Goal: Information Seeking & Learning: Check status

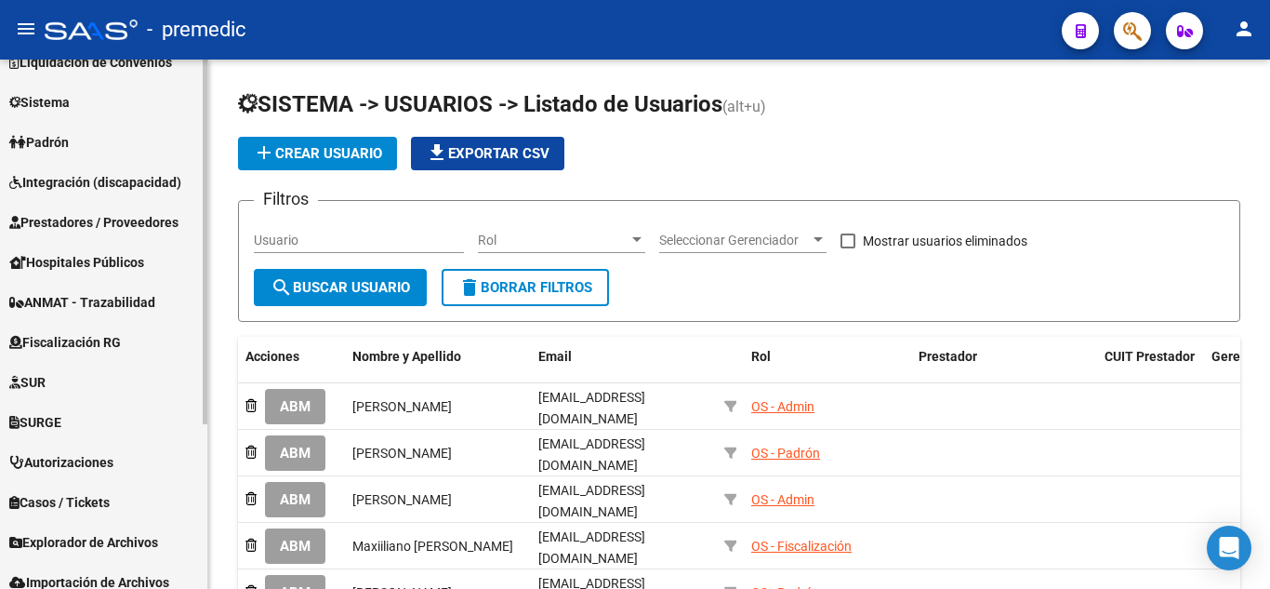
scroll to position [186, 0]
click at [85, 345] on span "Fiscalización RG" at bounding box center [65, 341] width 112 height 20
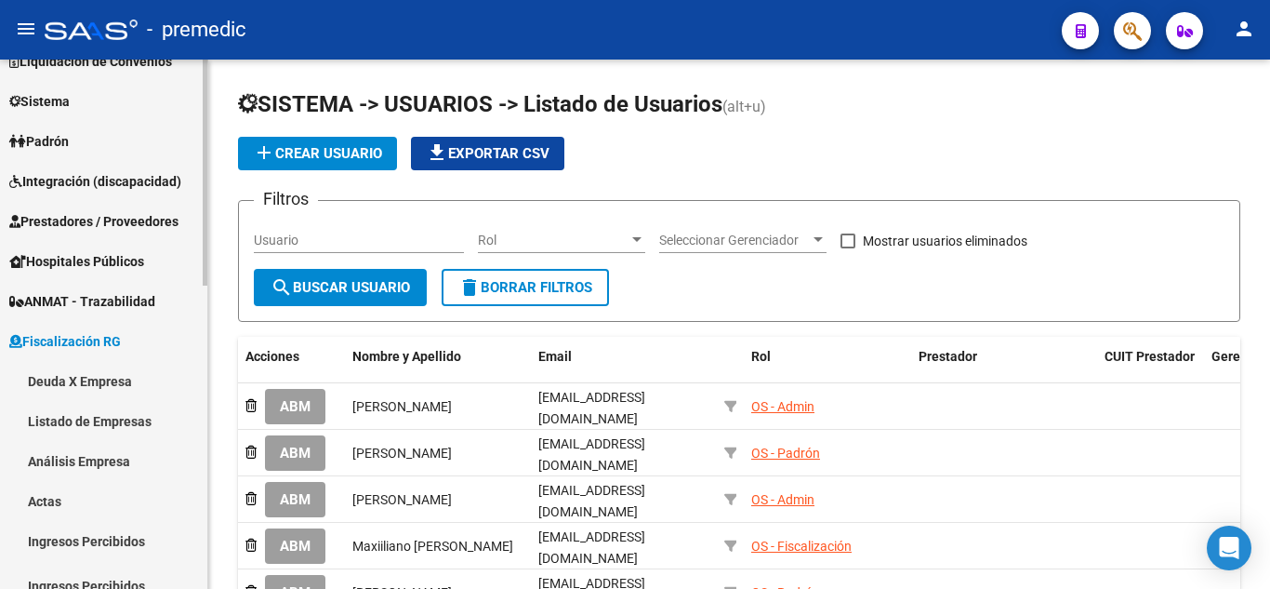
click at [86, 379] on link "Deuda X Empresa" at bounding box center [103, 381] width 207 height 40
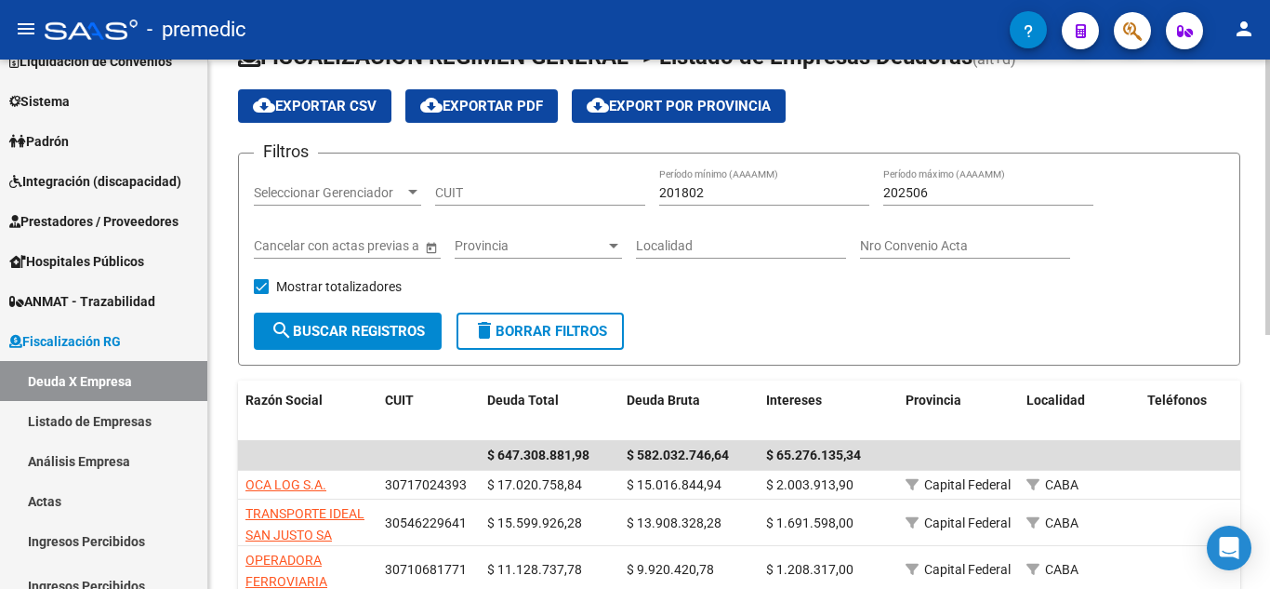
scroll to position [93, 0]
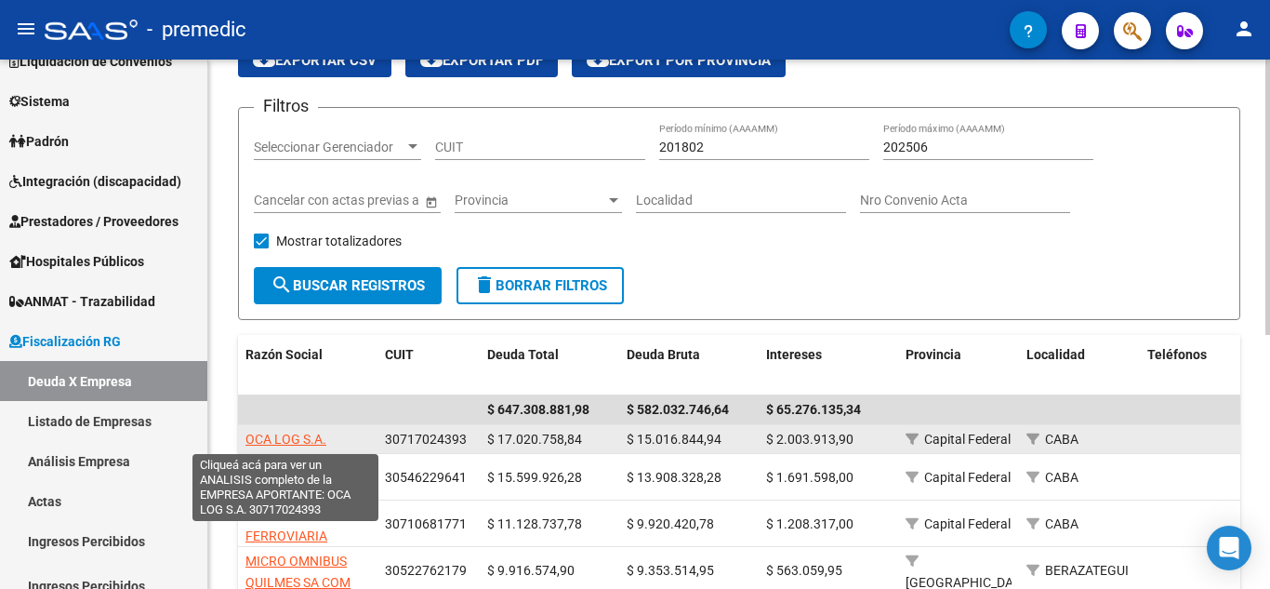
click at [284, 441] on span "OCA LOG S.A." at bounding box center [285, 438] width 81 height 15
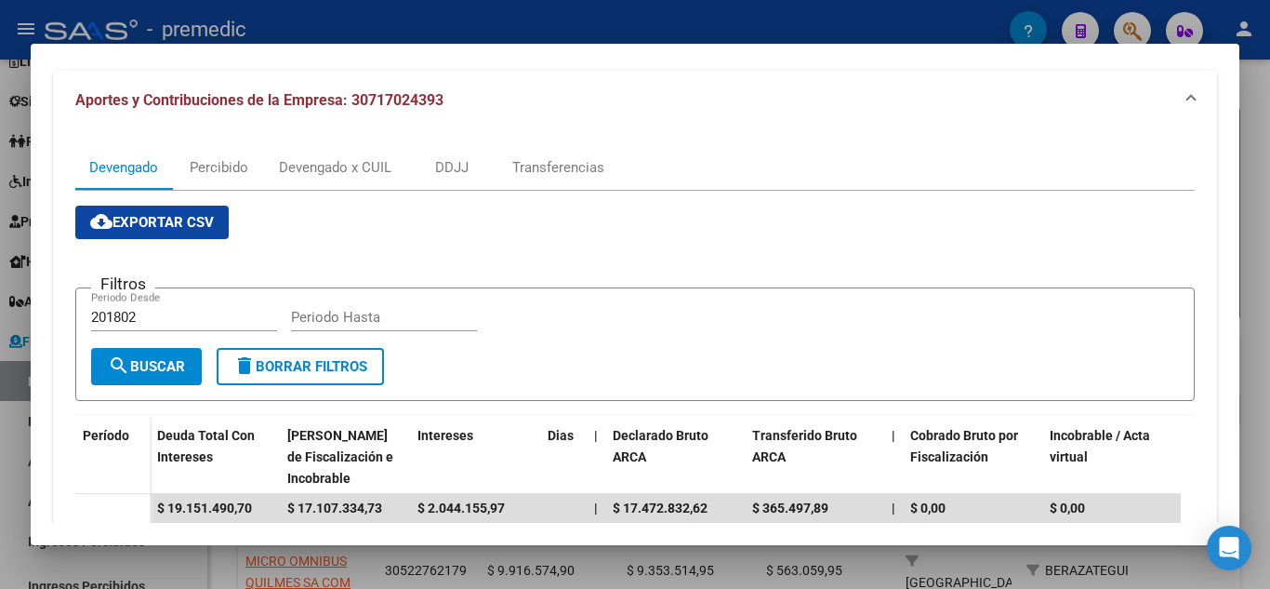
scroll to position [186, 0]
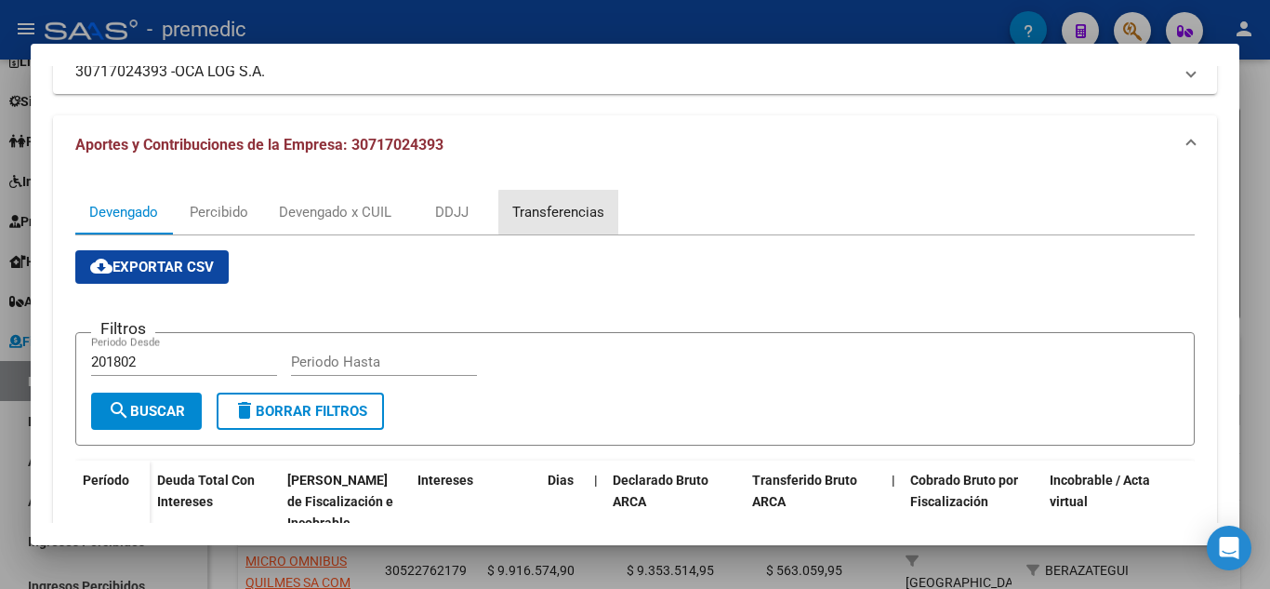
click at [609, 212] on div "Transferencias" at bounding box center [558, 212] width 120 height 45
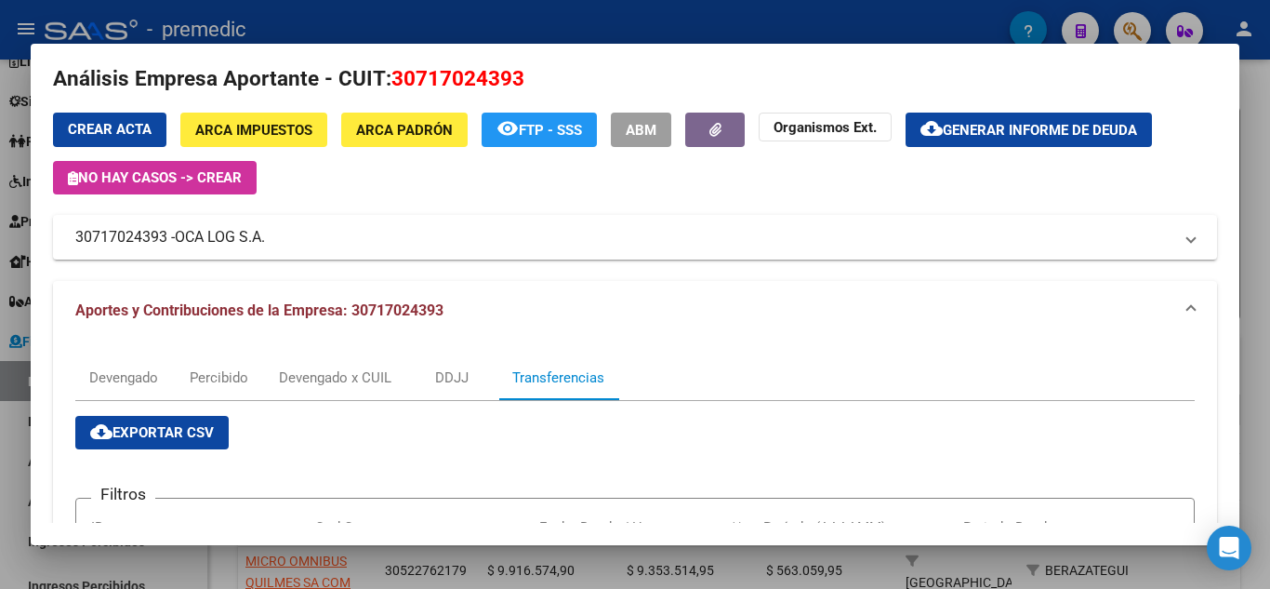
scroll to position [0, 0]
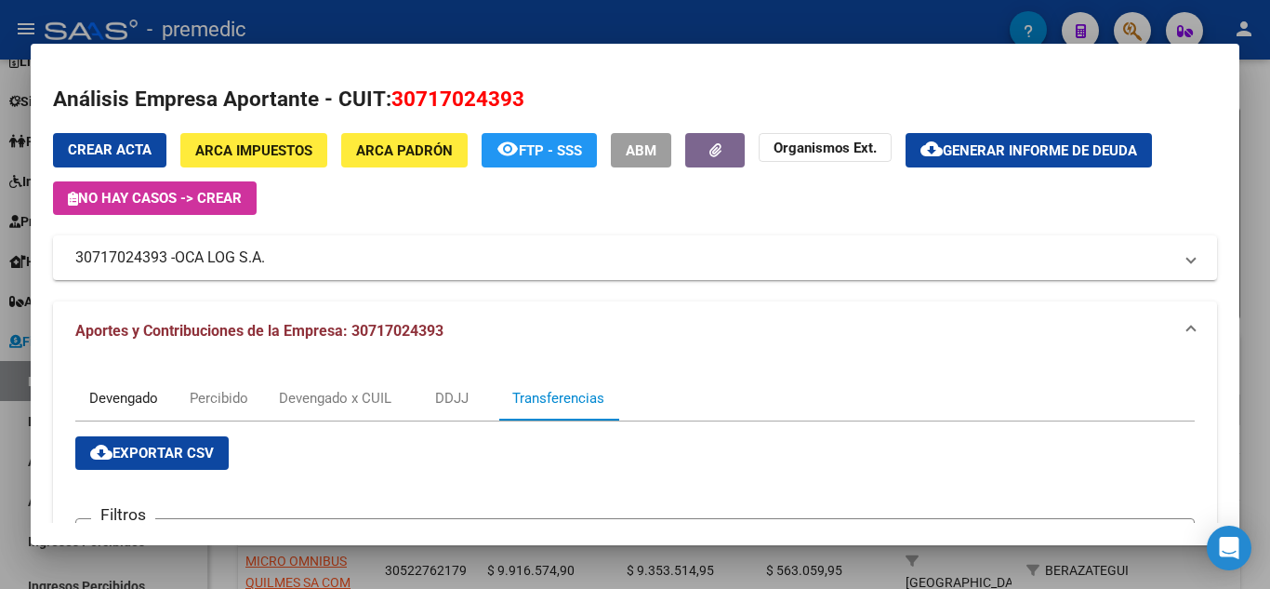
click at [121, 390] on div "Devengado" at bounding box center [123, 398] width 69 height 20
click at [1269, 142] on div at bounding box center [635, 294] width 1270 height 589
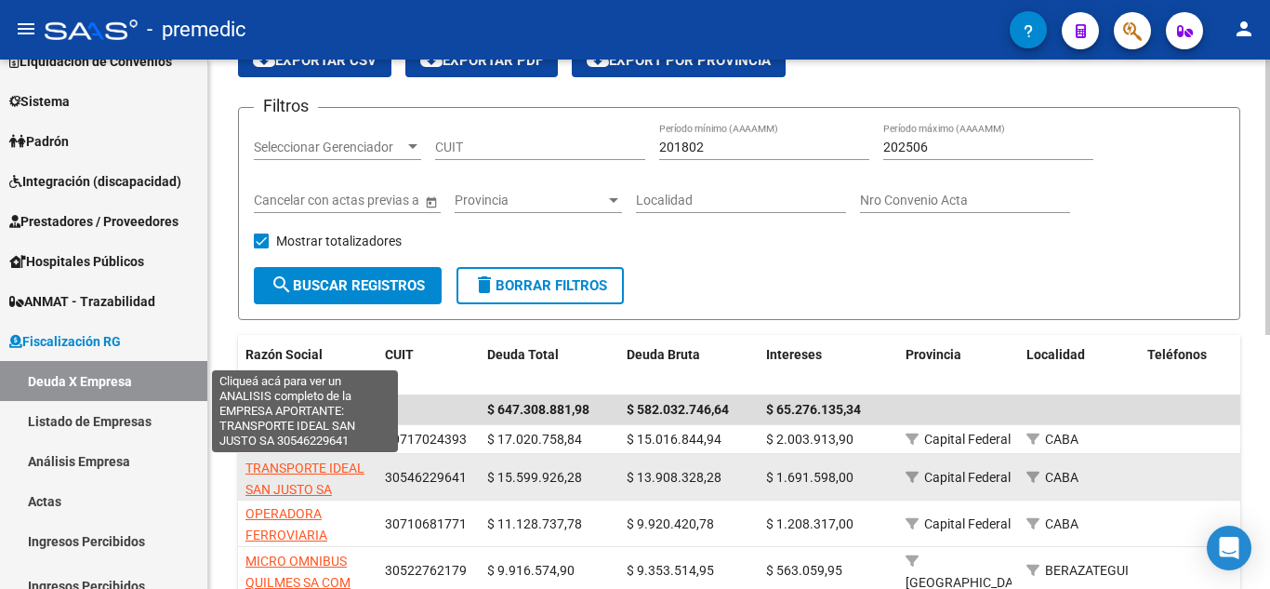
scroll to position [3, 0]
click at [323, 464] on span "TRANSPORTE IDEAL SAN JUSTO SA" at bounding box center [304, 475] width 119 height 36
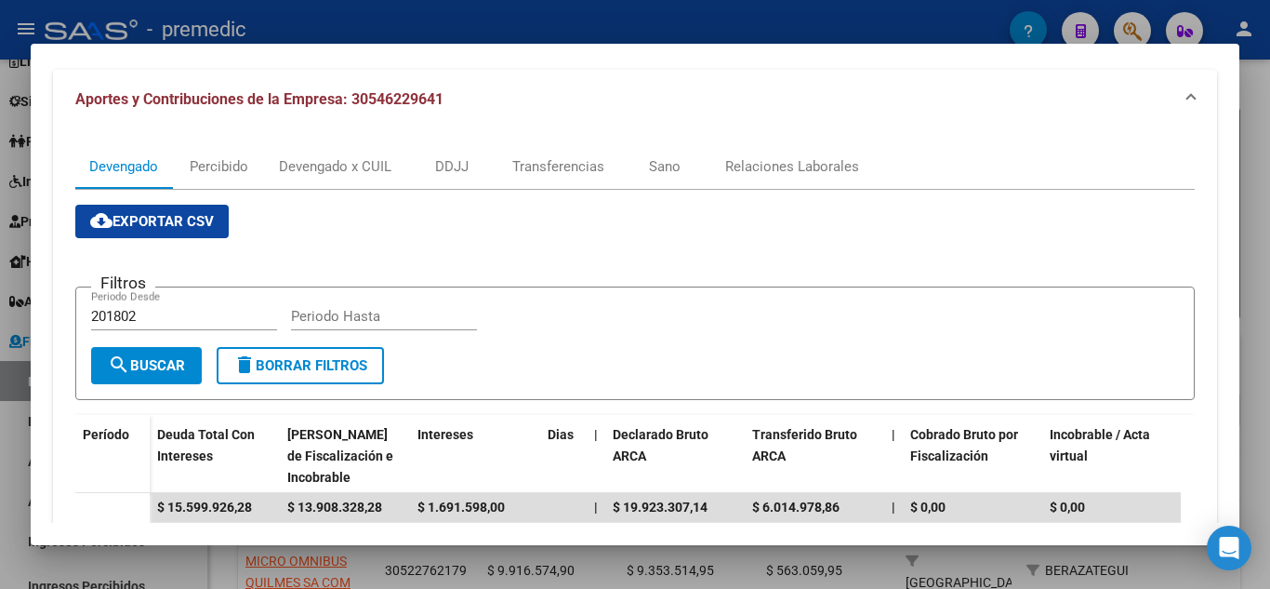
scroll to position [186, 0]
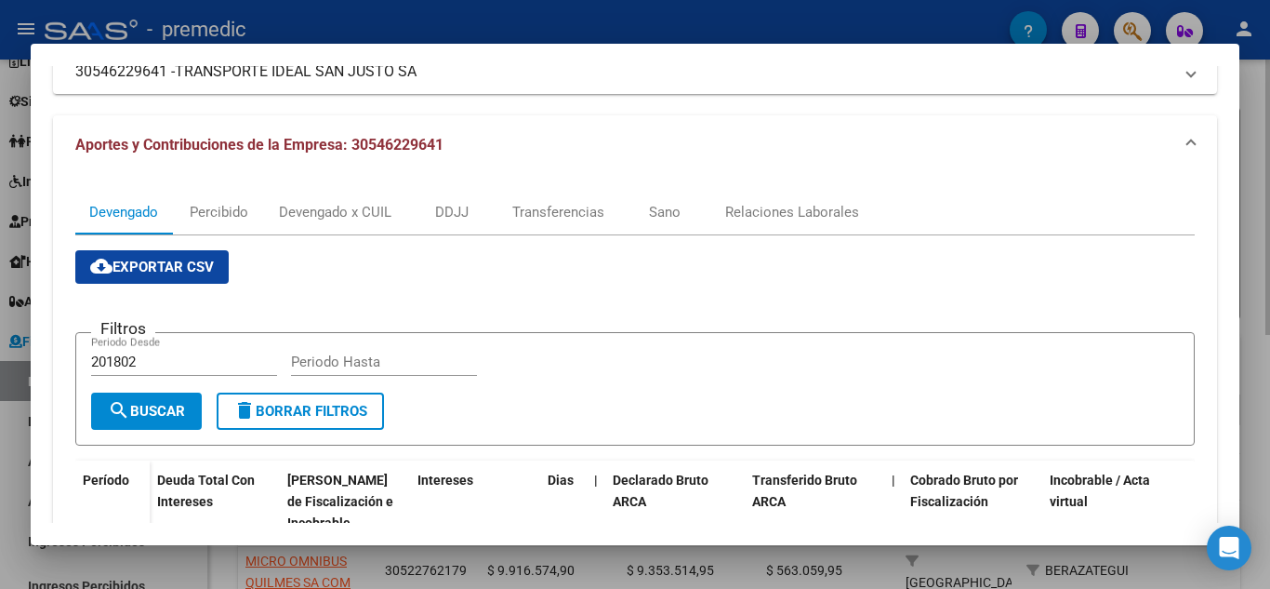
click at [1262, 235] on div at bounding box center [635, 294] width 1270 height 589
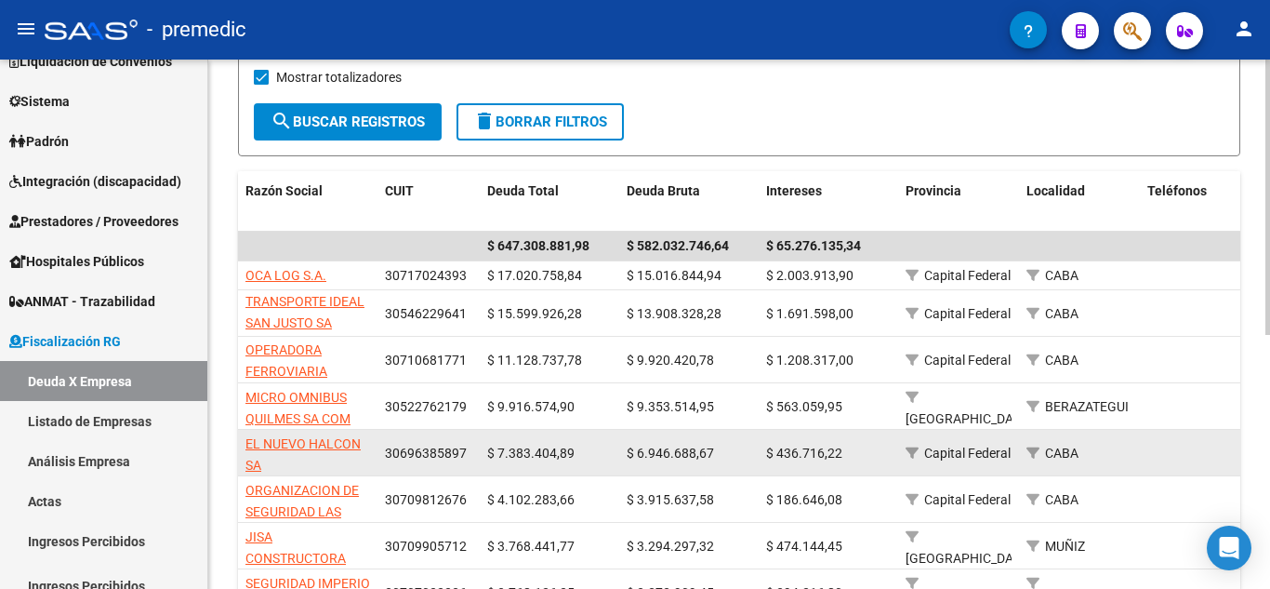
scroll to position [279, 0]
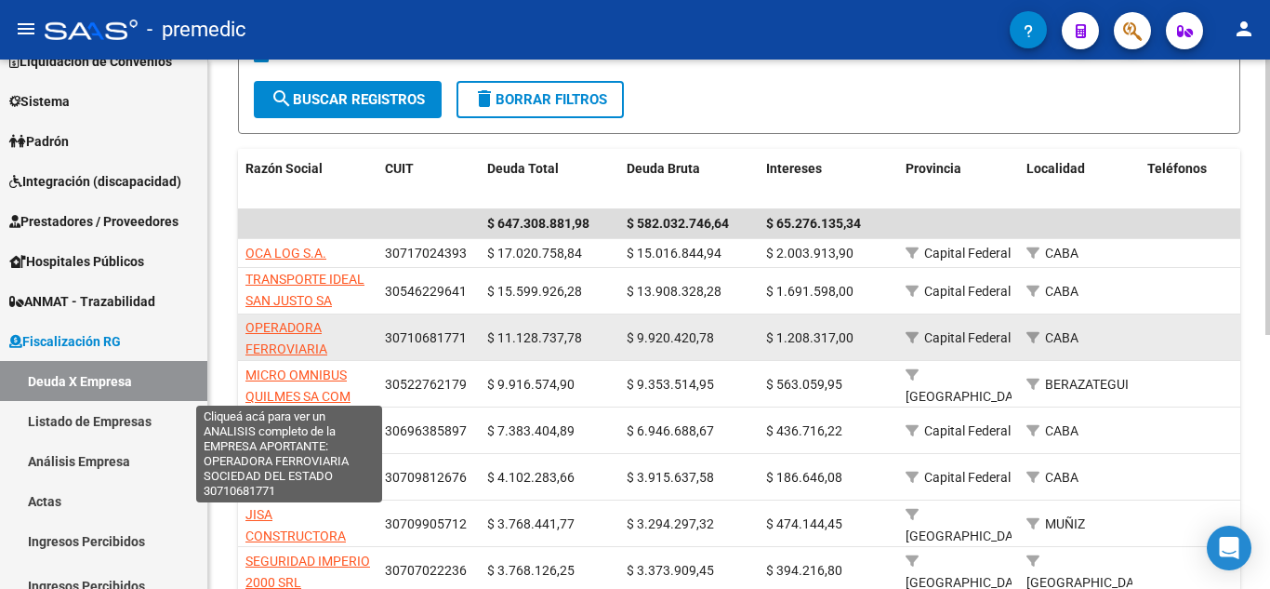
click at [298, 339] on span "OPERADORA FERROVIARIA SOCIEDAD DEL ESTADO" at bounding box center [288, 359] width 87 height 78
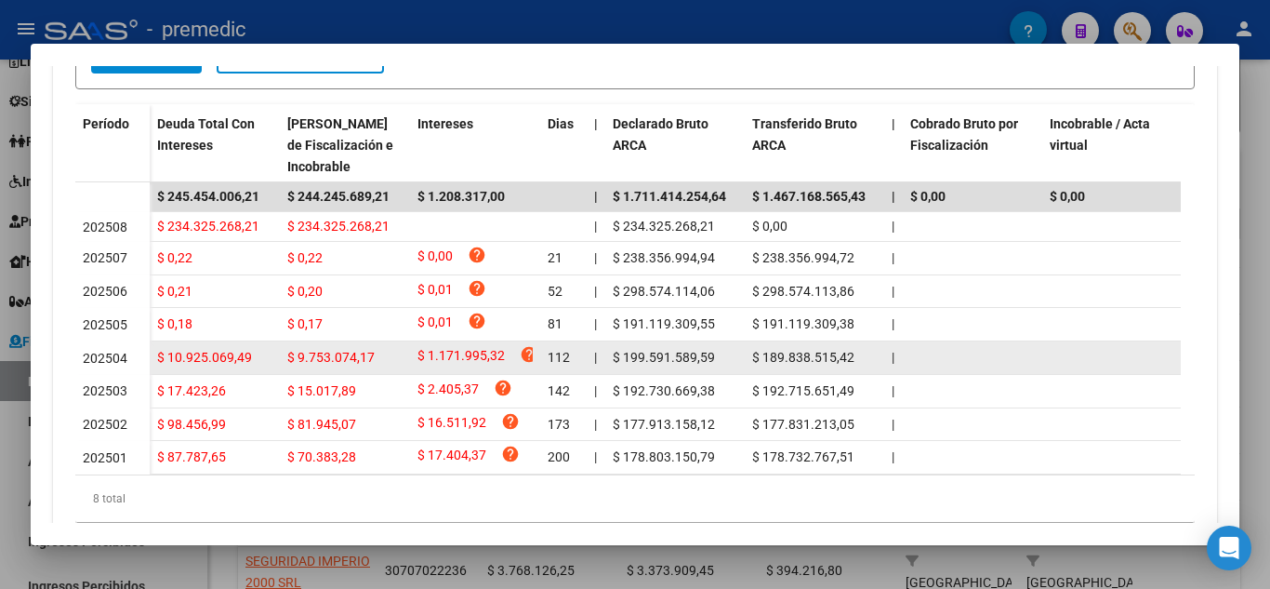
scroll to position [558, 0]
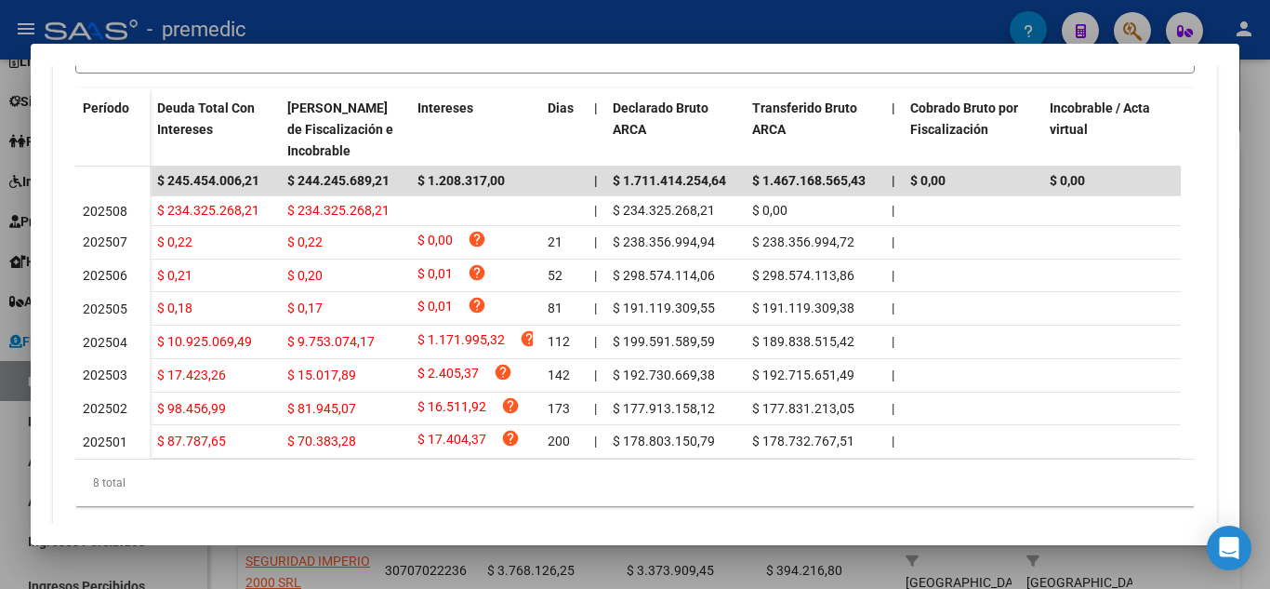
click at [1269, 116] on div at bounding box center [635, 294] width 1270 height 589
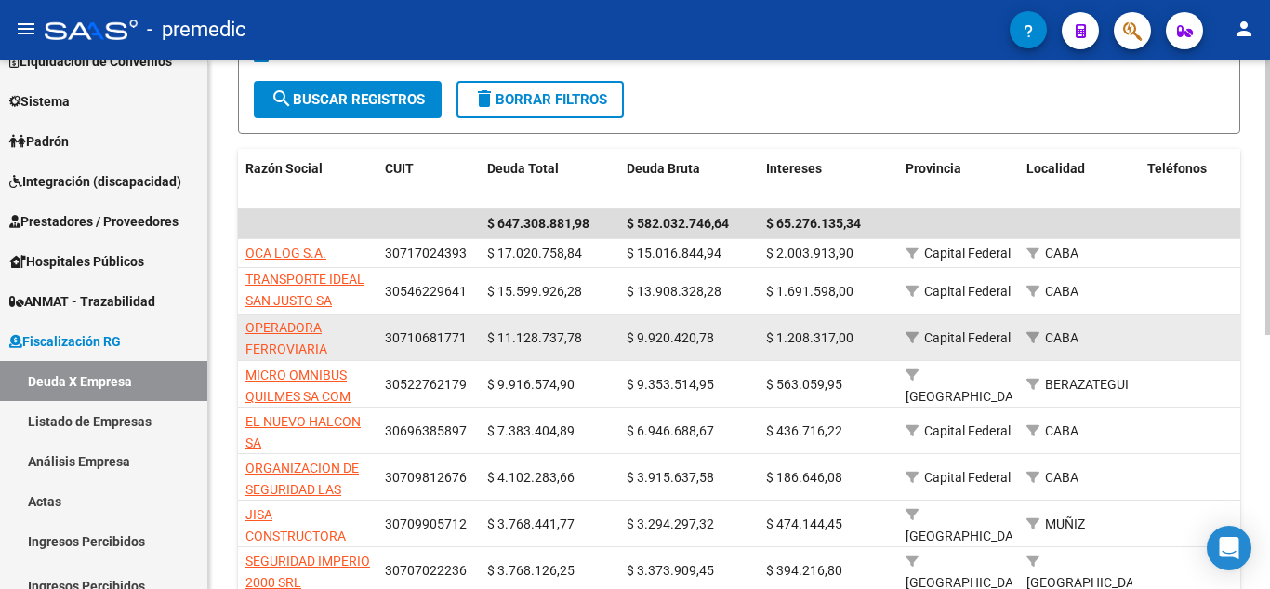
drag, startPoint x: 494, startPoint y: 339, endPoint x: 594, endPoint y: 334, distance: 100.6
click at [594, 334] on div "$ 11.128.737,78" at bounding box center [549, 337] width 125 height 21
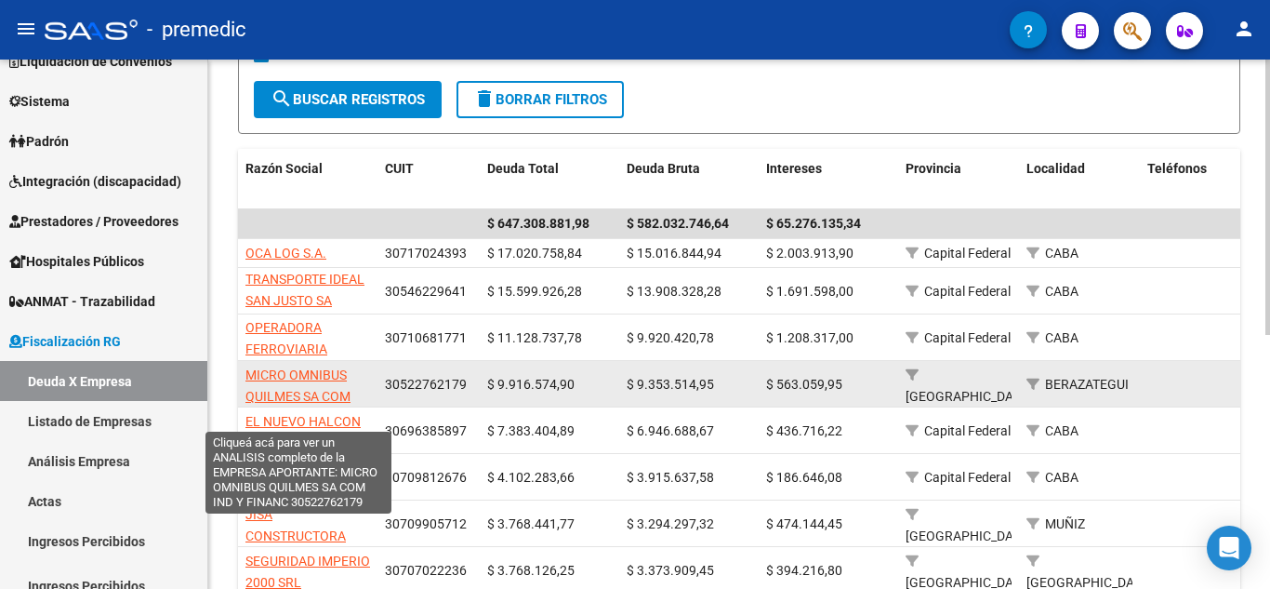
click at [337, 380] on span "MICRO OMNIBUS QUILMES SA COM IND Y FINANC" at bounding box center [297, 396] width 105 height 58
type textarea "30522762179"
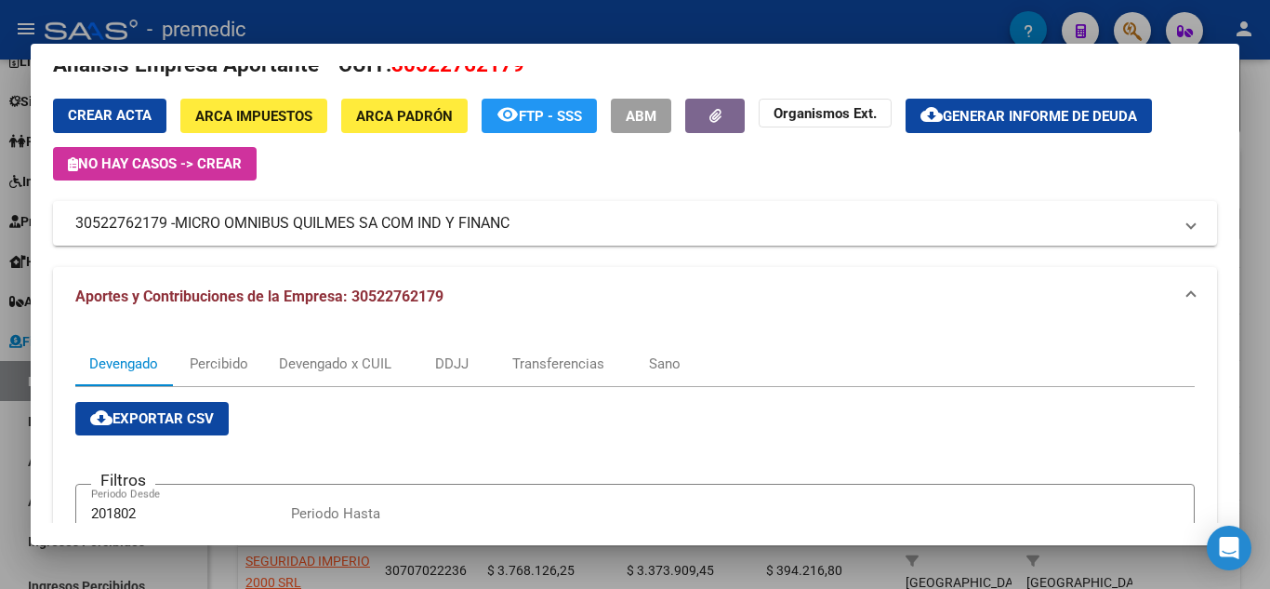
scroll to position [0, 0]
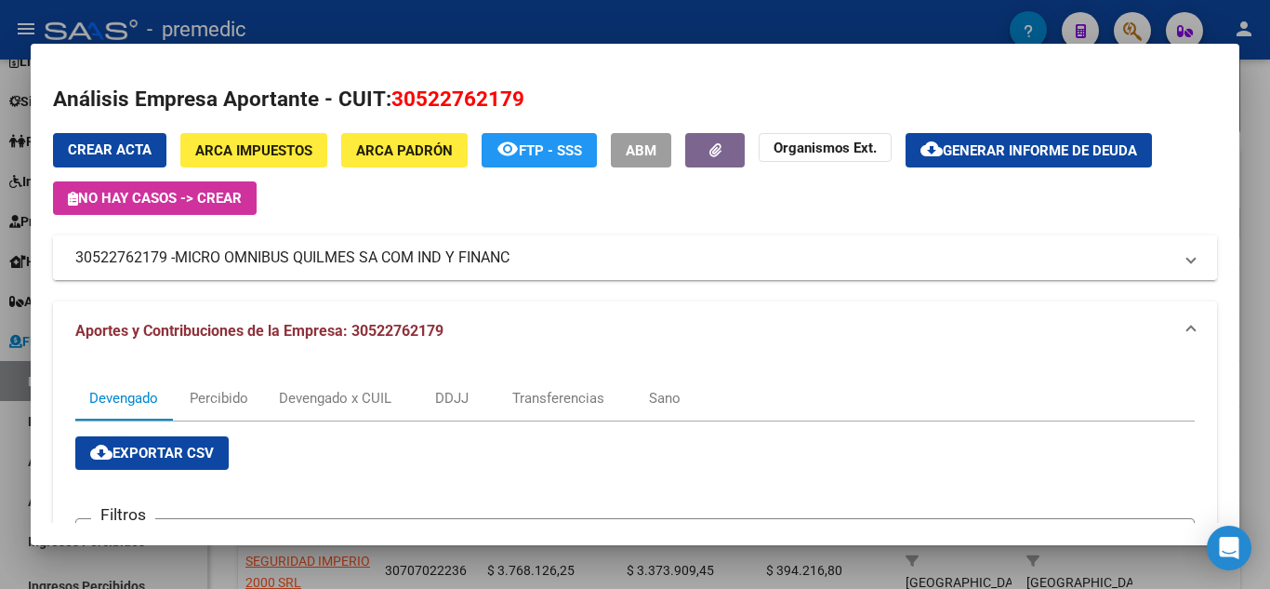
drag, startPoint x: 75, startPoint y: 258, endPoint x: 514, endPoint y: 258, distance: 438.9
click at [514, 258] on mat-panel-title "30522762179 - MICRO OMNIBUS QUILMES SA COM IND Y FINANC" at bounding box center [623, 257] width 1097 height 22
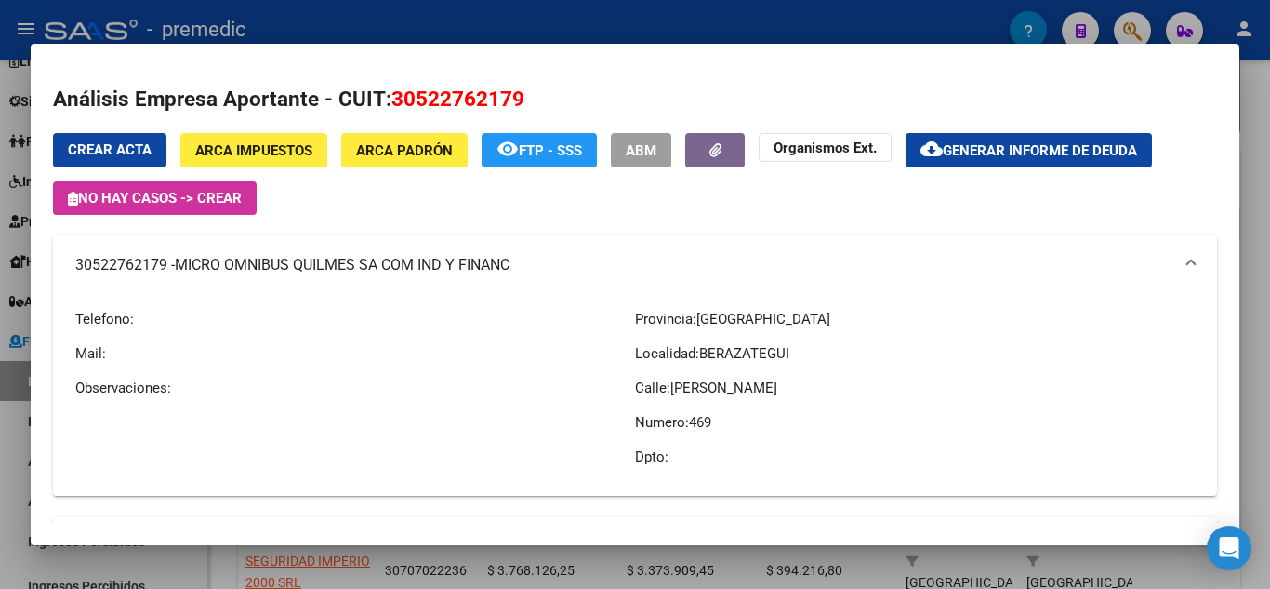
copy mat-panel-title "30522762179 - MICRO OMNIBUS QUILMES SA COM IND Y FINANC"
click at [1263, 108] on div at bounding box center [635, 294] width 1270 height 589
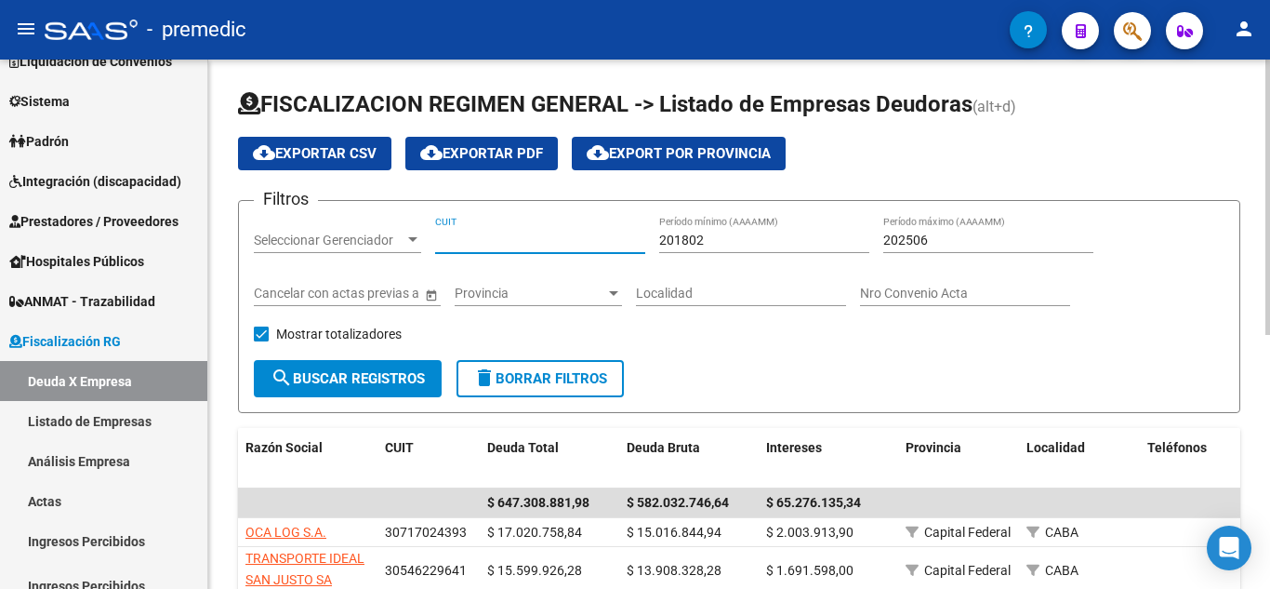
click at [490, 240] on input "CUIT" at bounding box center [540, 240] width 210 height 16
paste input "30-71722777-4"
type input "30-71722777-4"
click at [746, 236] on input "201802" at bounding box center [764, 240] width 210 height 16
type input "201801"
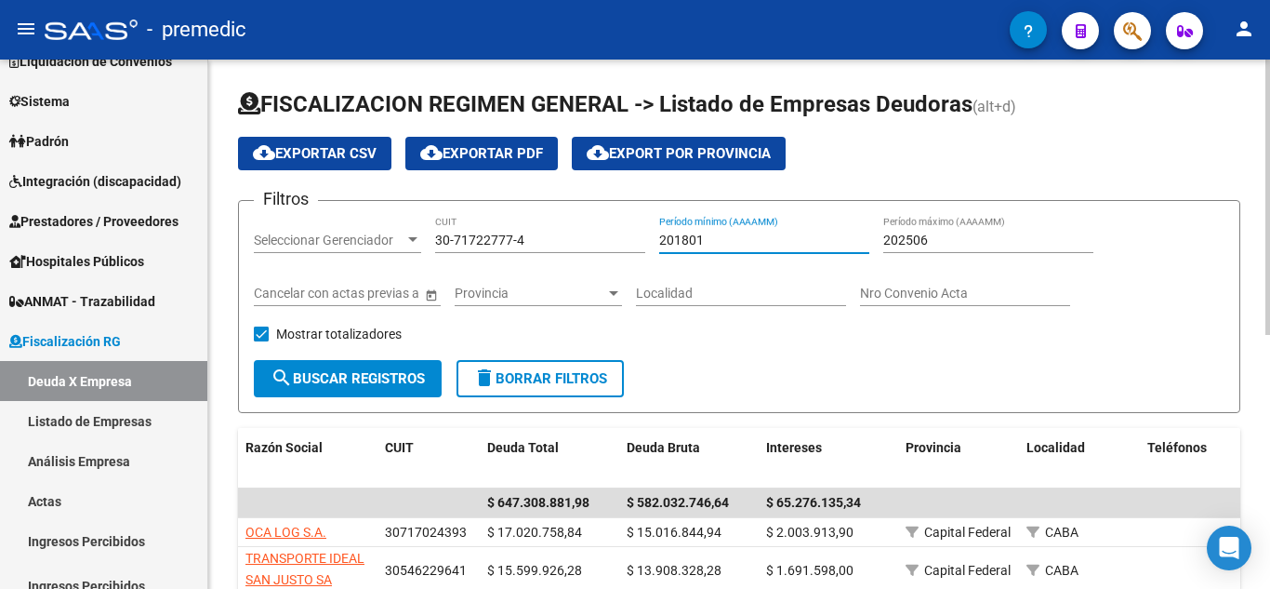
click at [982, 240] on input "202506" at bounding box center [988, 240] width 210 height 16
type input "202507"
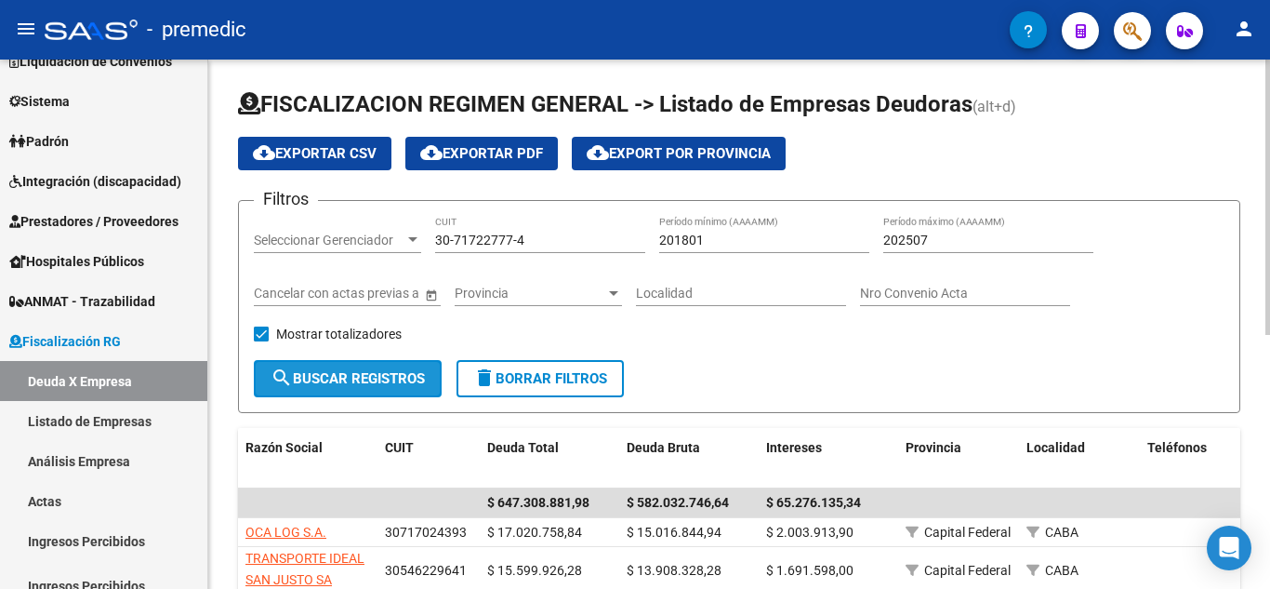
click at [272, 388] on mat-icon "search" at bounding box center [282, 377] width 22 height 22
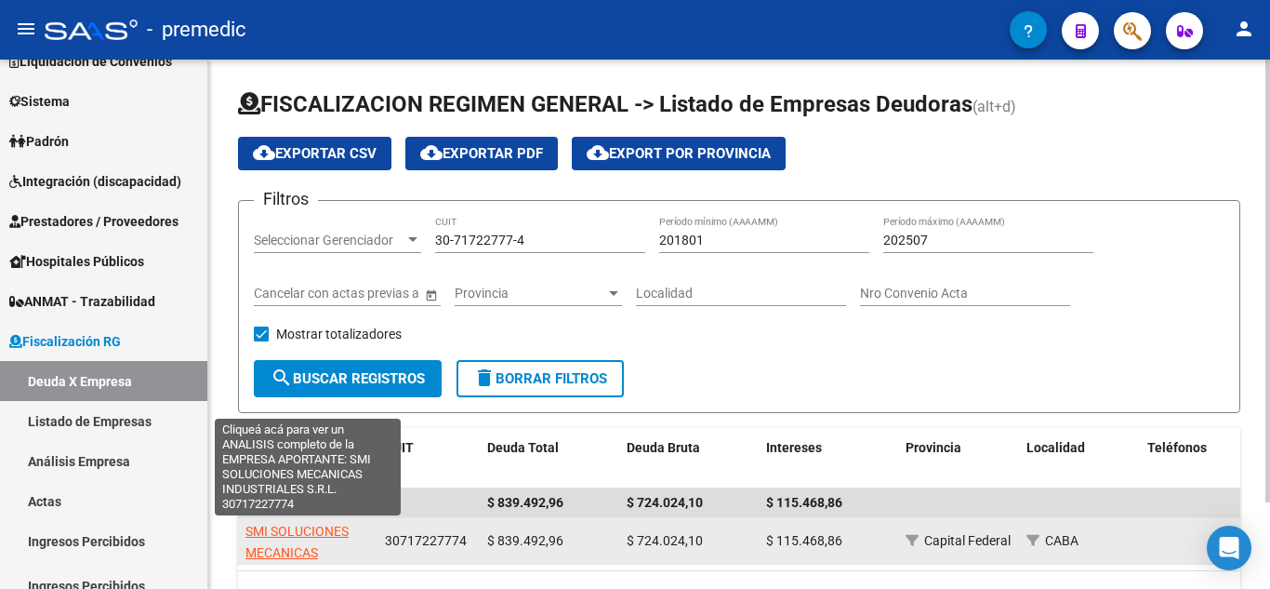
click at [307, 536] on span "SMI SOLUCIONES MECANICAS INDUSTRIALES S.R.L." at bounding box center [307, 553] width 125 height 58
type textarea "30717227774"
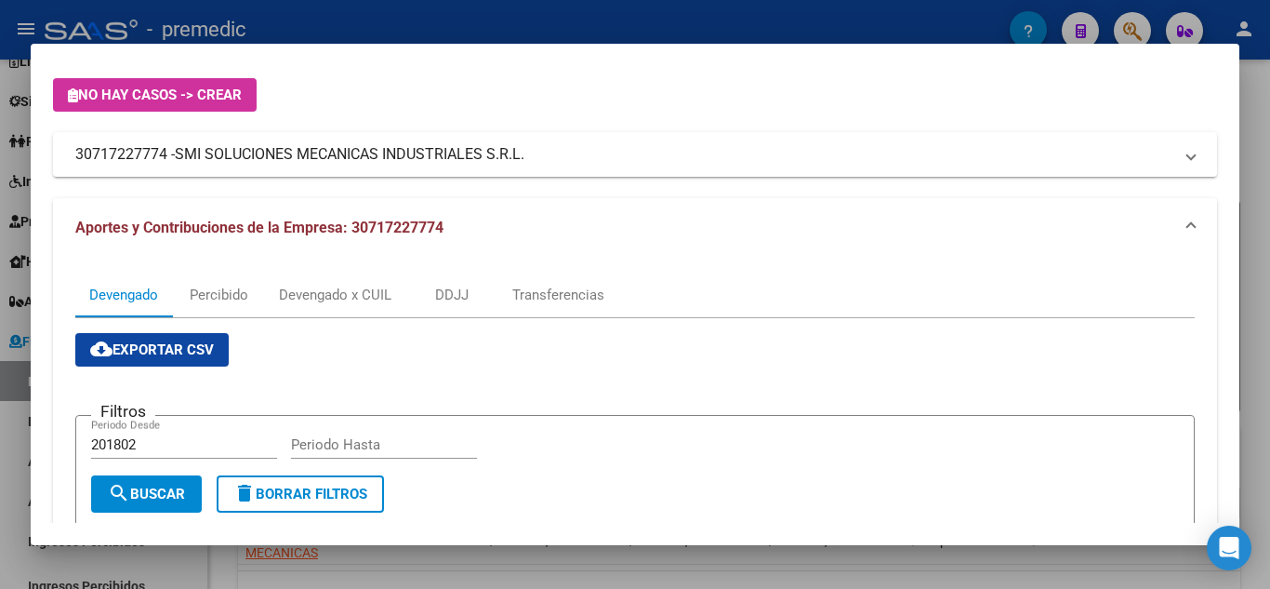
scroll to position [93, 0]
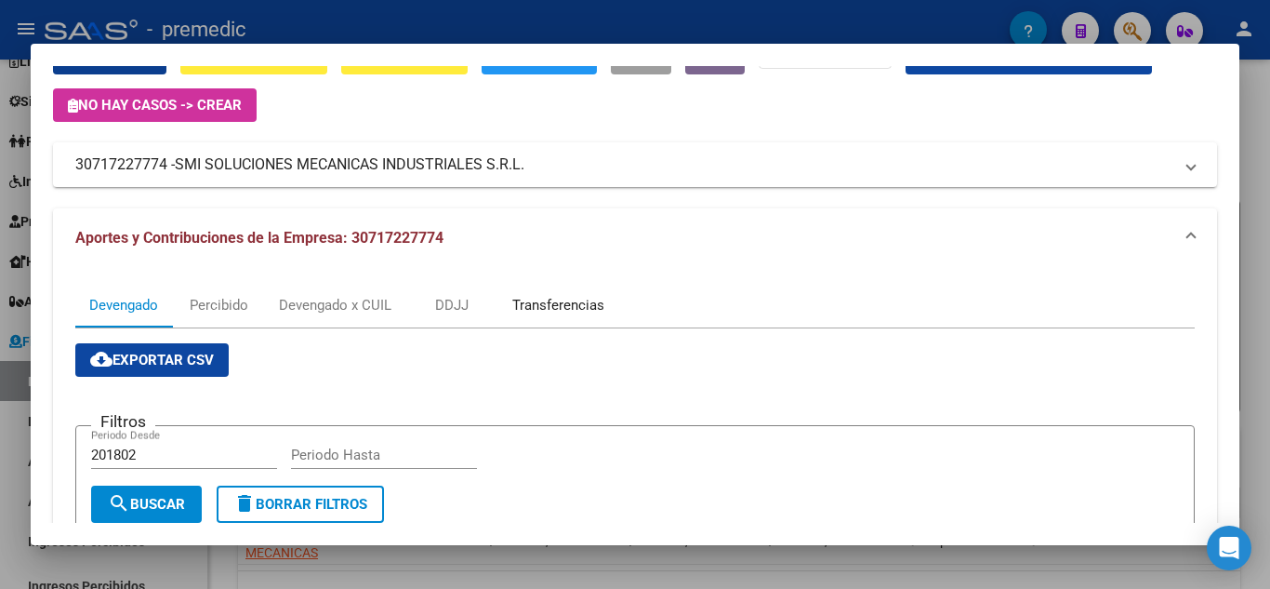
click at [553, 305] on div "Transferencias" at bounding box center [558, 305] width 92 height 20
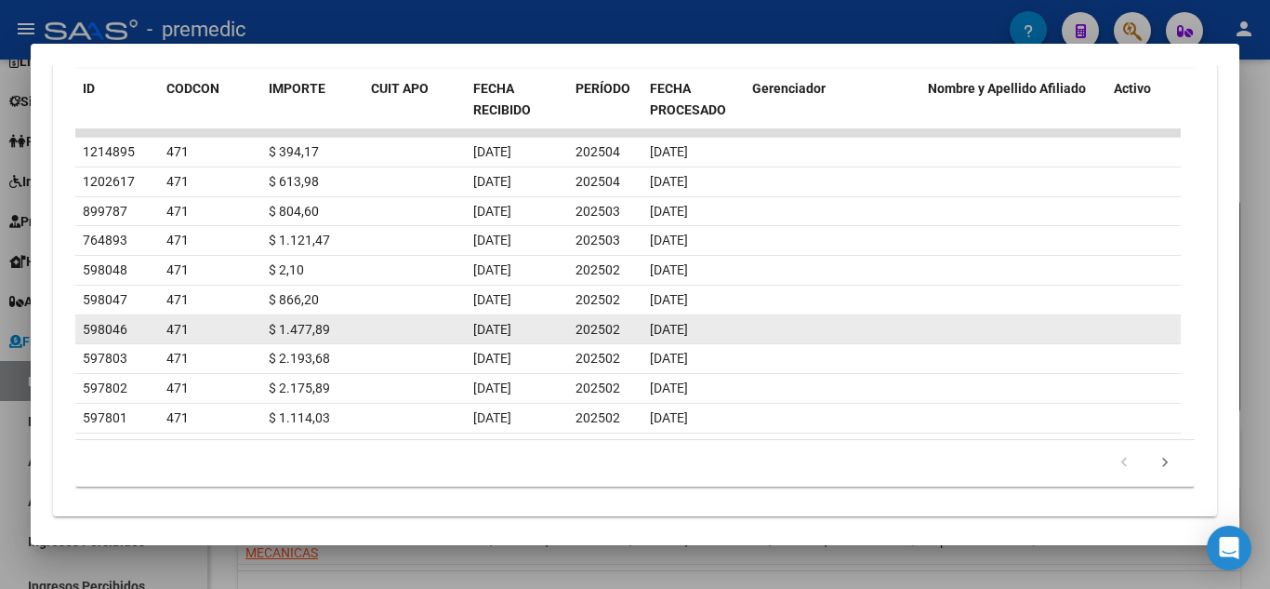
scroll to position [703, 0]
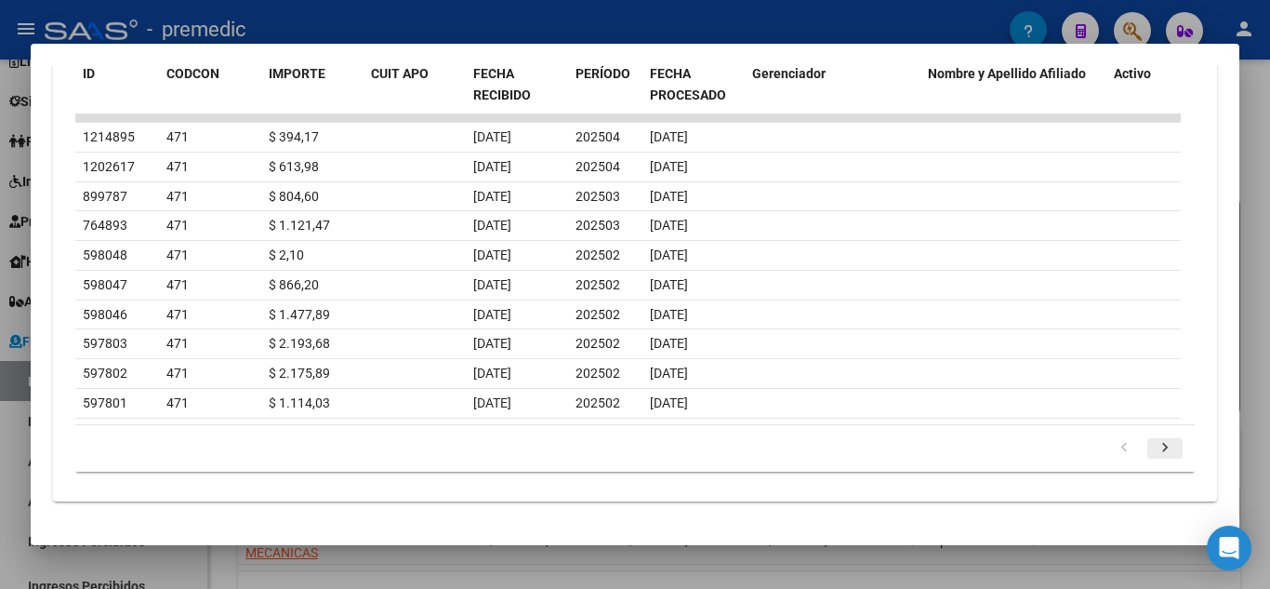
click at [1158, 444] on icon "go to next page" at bounding box center [1165, 450] width 24 height 22
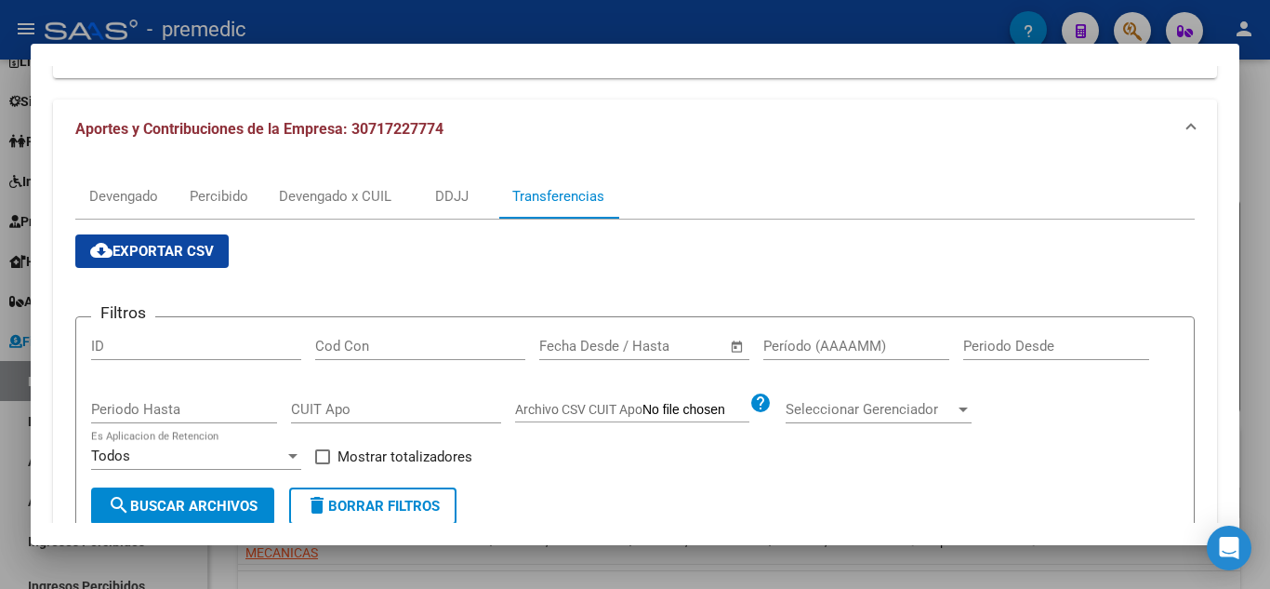
scroll to position [145, 0]
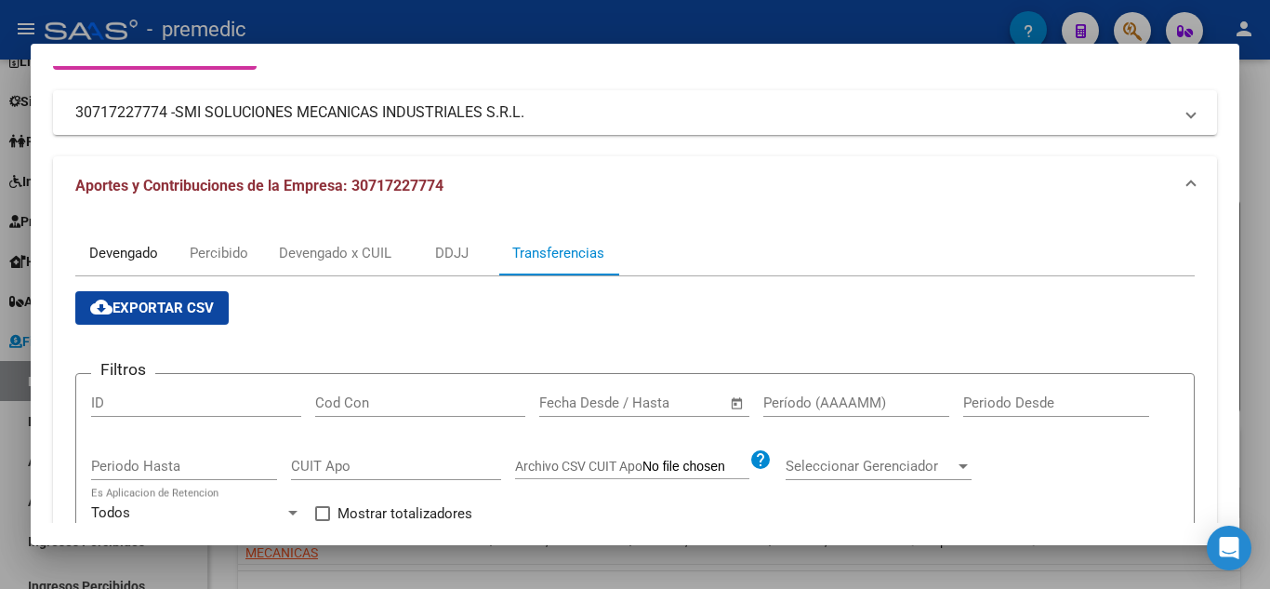
click at [103, 231] on div "Devengado" at bounding box center [123, 253] width 97 height 45
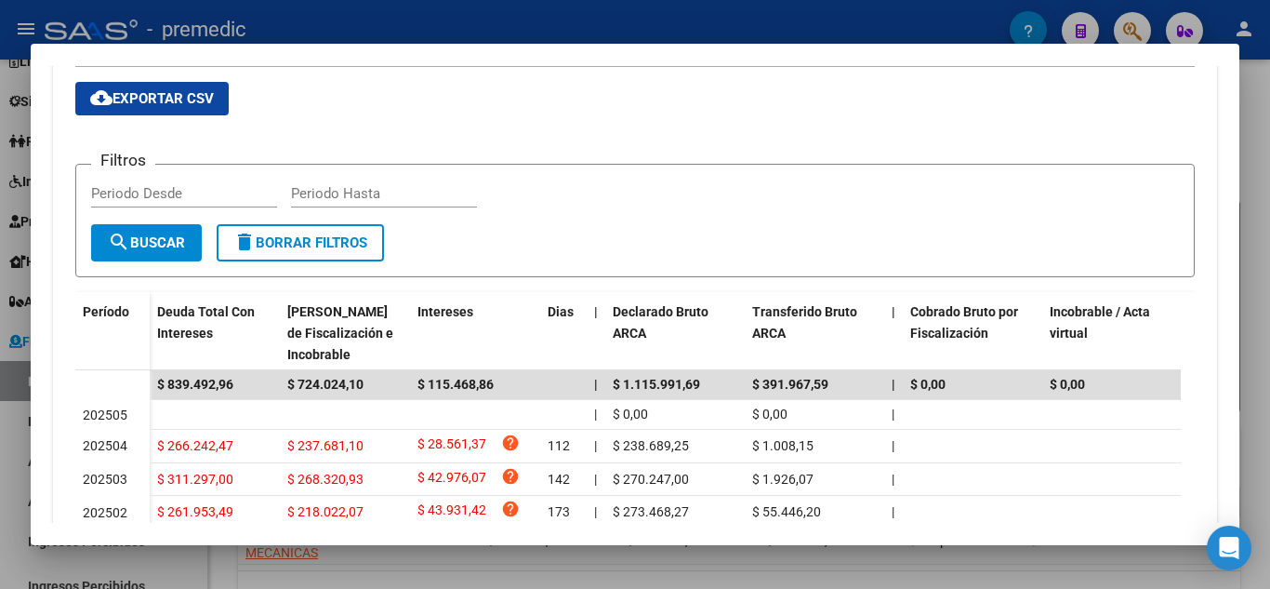
scroll to position [465, 0]
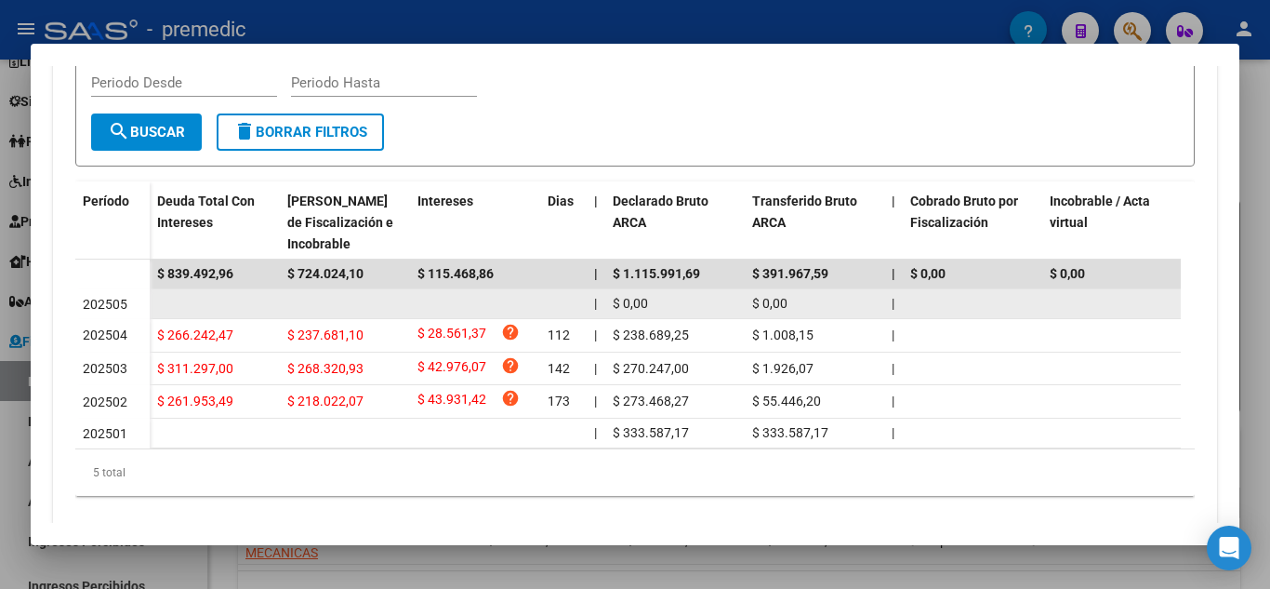
drag, startPoint x: 796, startPoint y: 299, endPoint x: 721, endPoint y: 306, distance: 75.6
click at [721, 306] on div "| $ 0,00 $ 0,00 | | $ 0,00 | $ 0,00 $ 0,00 | | $ 0,00 $ 0,00 $ 0,00 $ 0,00" at bounding box center [1261, 304] width 2222 height 30
click at [308, 306] on datatable-body-cell at bounding box center [345, 303] width 130 height 29
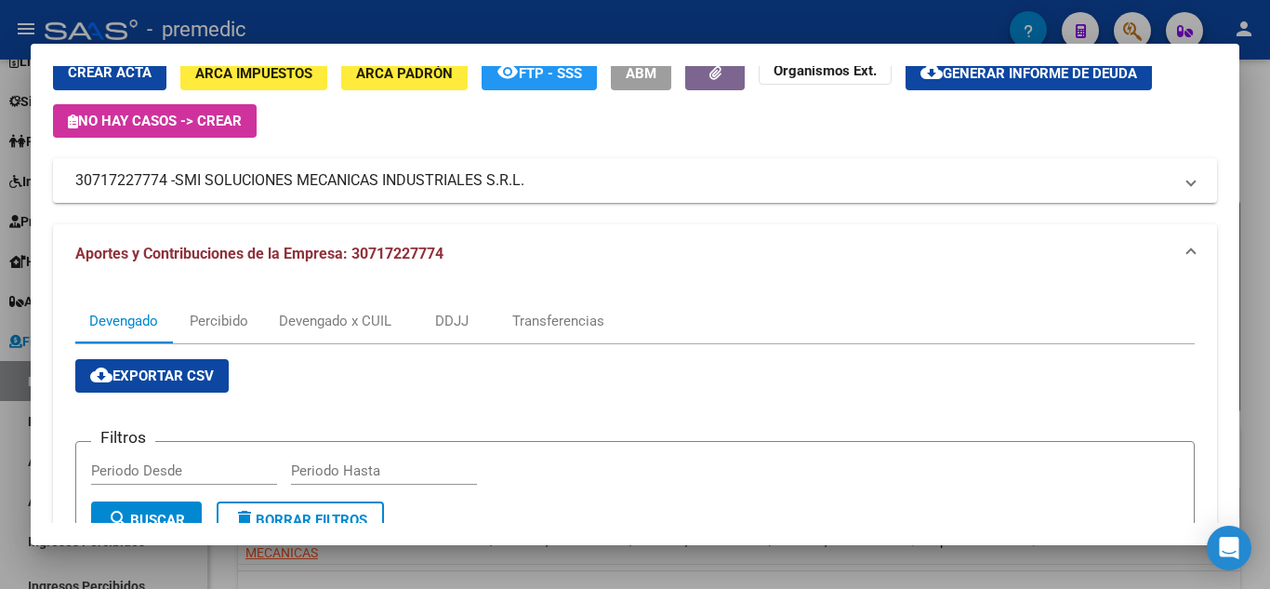
scroll to position [40, 0]
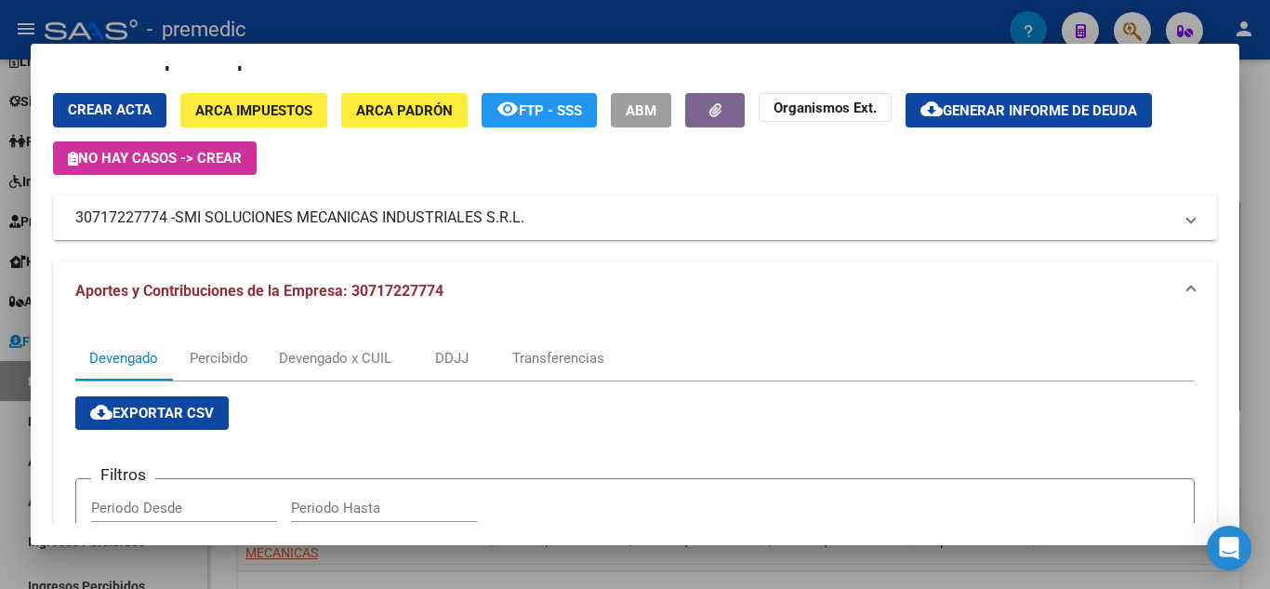
click at [1245, 354] on div at bounding box center [635, 294] width 1270 height 589
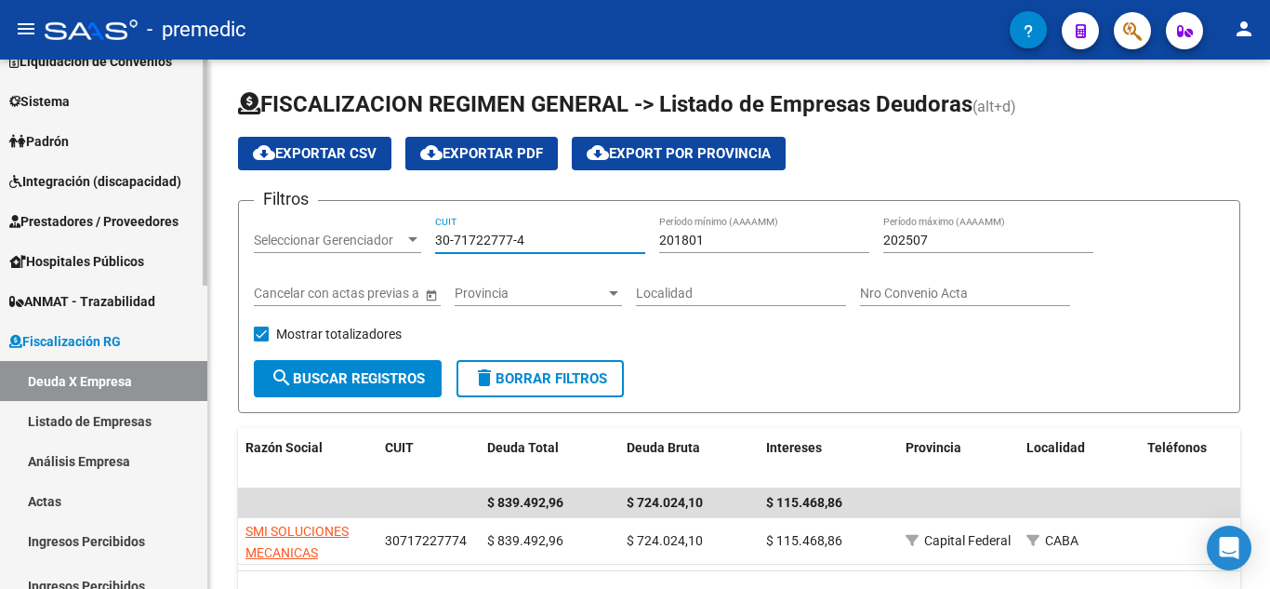
drag, startPoint x: 540, startPoint y: 239, endPoint x: 149, endPoint y: 244, distance: 391.5
click at [149, 244] on mat-sidenav-container "Firma Express Inicio Instructivos Contacto OS Reportes Tablero de Control Ingre…" at bounding box center [635, 324] width 1270 height 529
paste input "69403365-9"
type input "30-69403365-9"
click at [420, 375] on span "search Buscar Registros" at bounding box center [348, 378] width 154 height 17
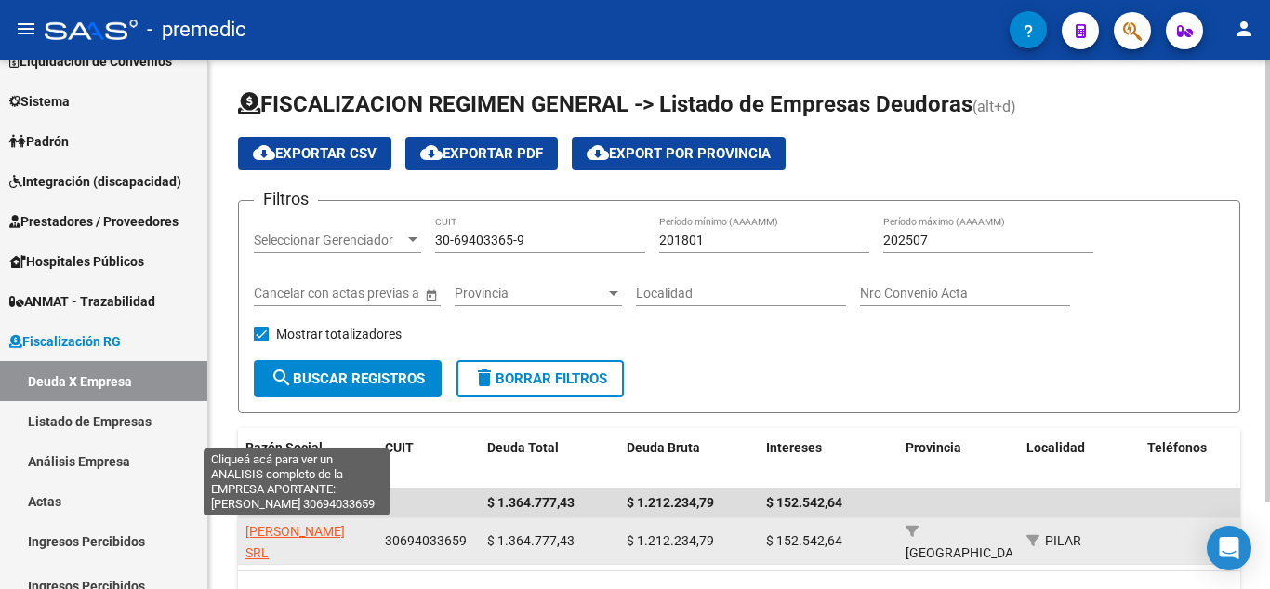
click at [285, 531] on span "[PERSON_NAME] SRL" at bounding box center [294, 542] width 99 height 36
type textarea "30694033659"
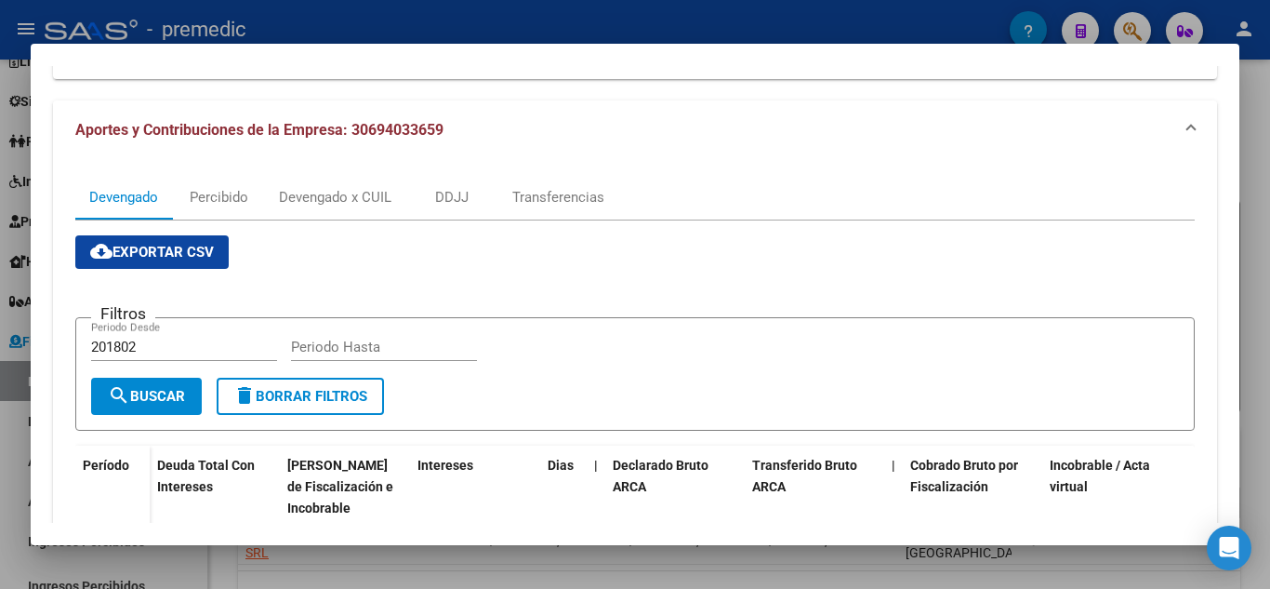
scroll to position [186, 0]
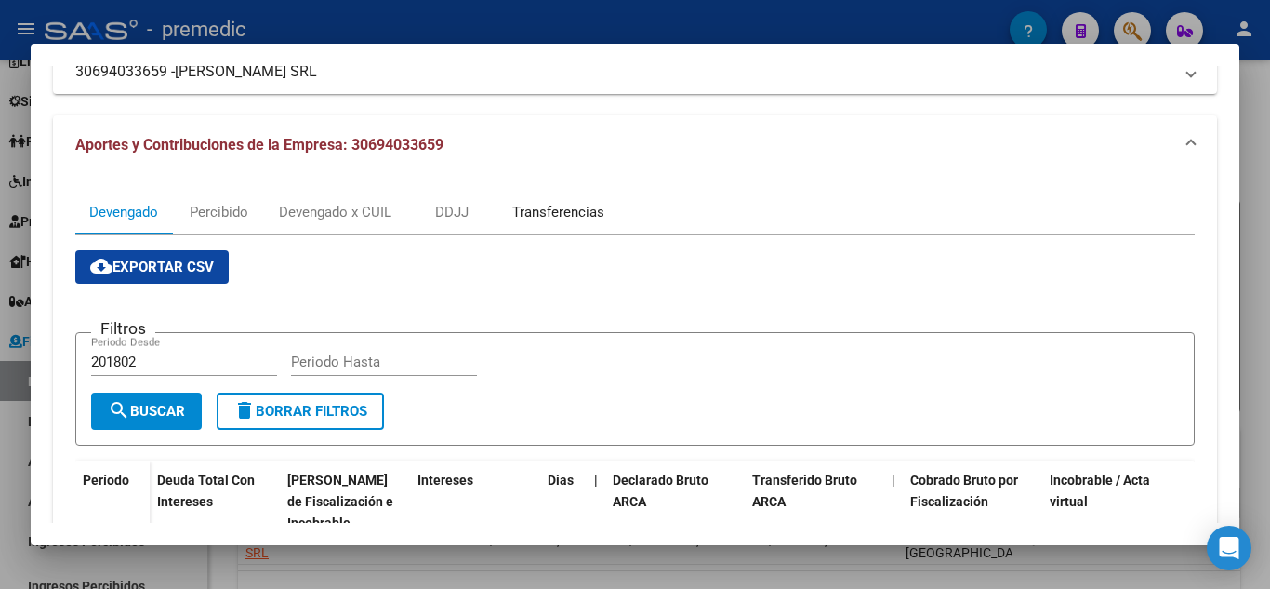
click at [581, 203] on div "Transferencias" at bounding box center [558, 212] width 92 height 20
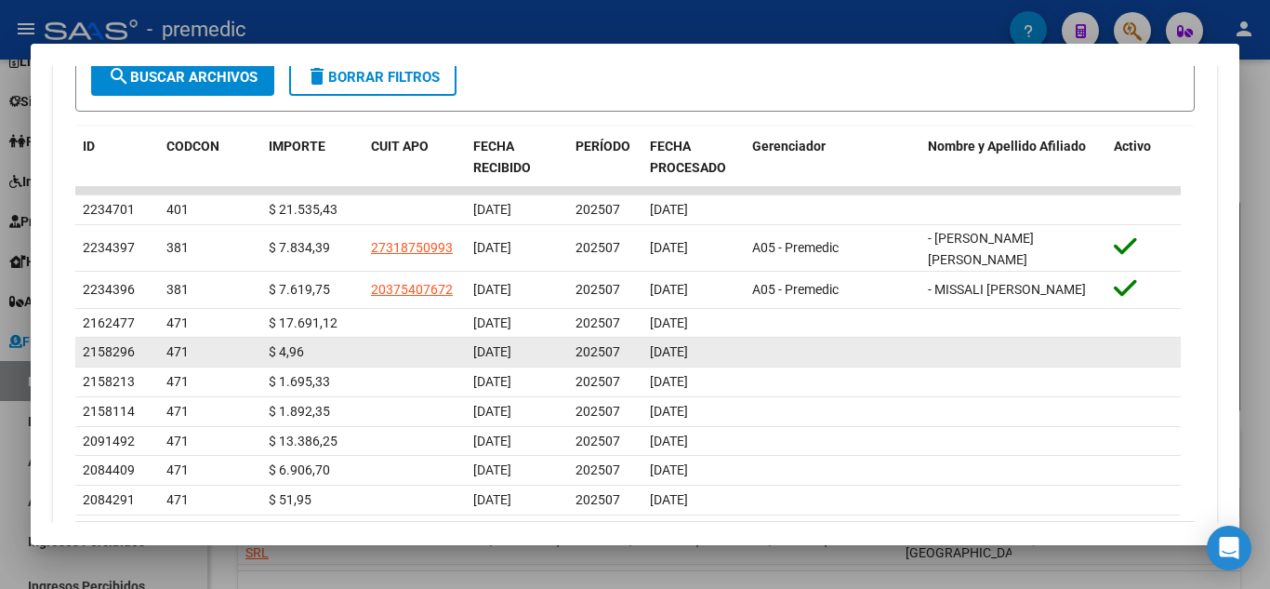
scroll to position [728, 0]
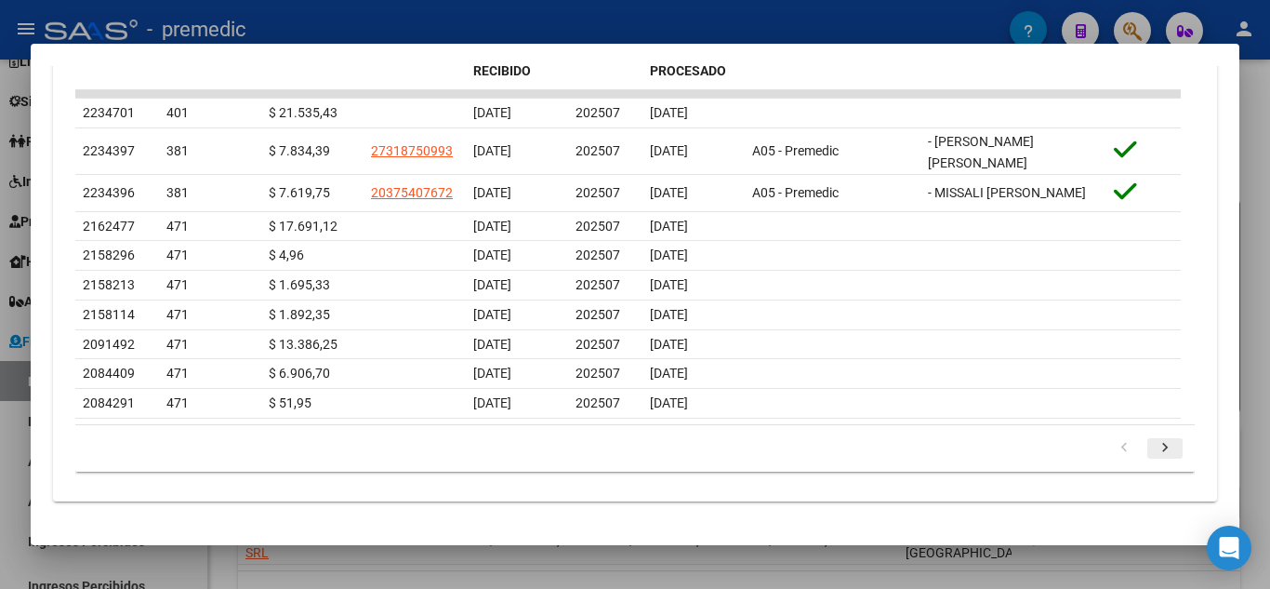
click at [1156, 449] on icon "go to next page" at bounding box center [1165, 450] width 24 height 22
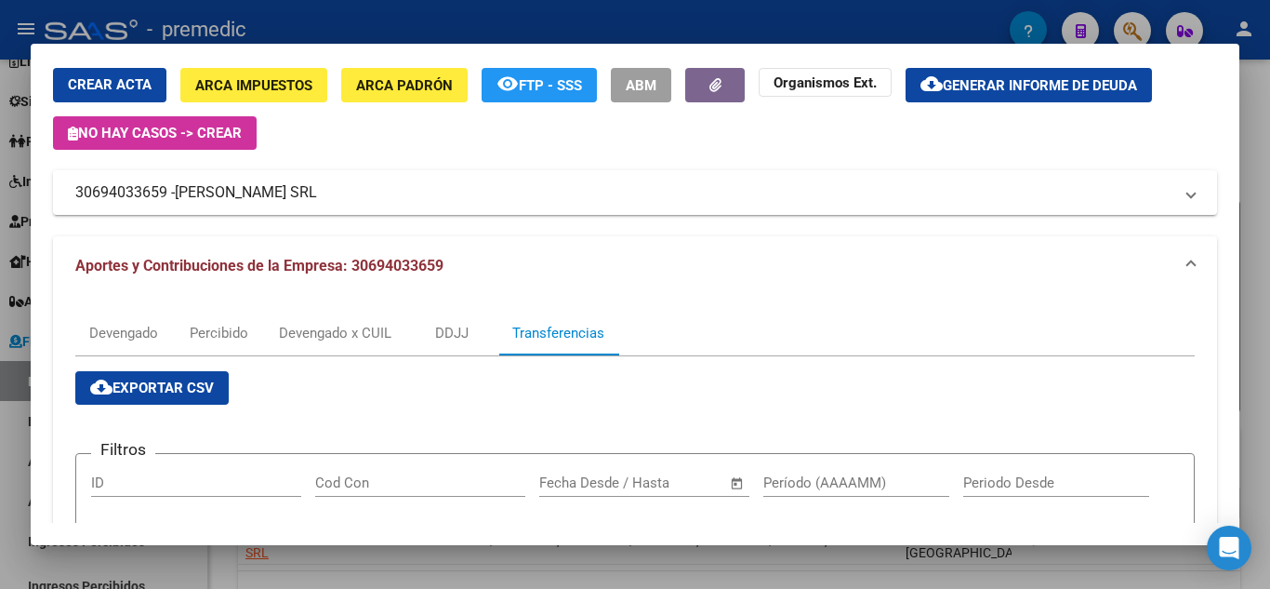
scroll to position [0, 0]
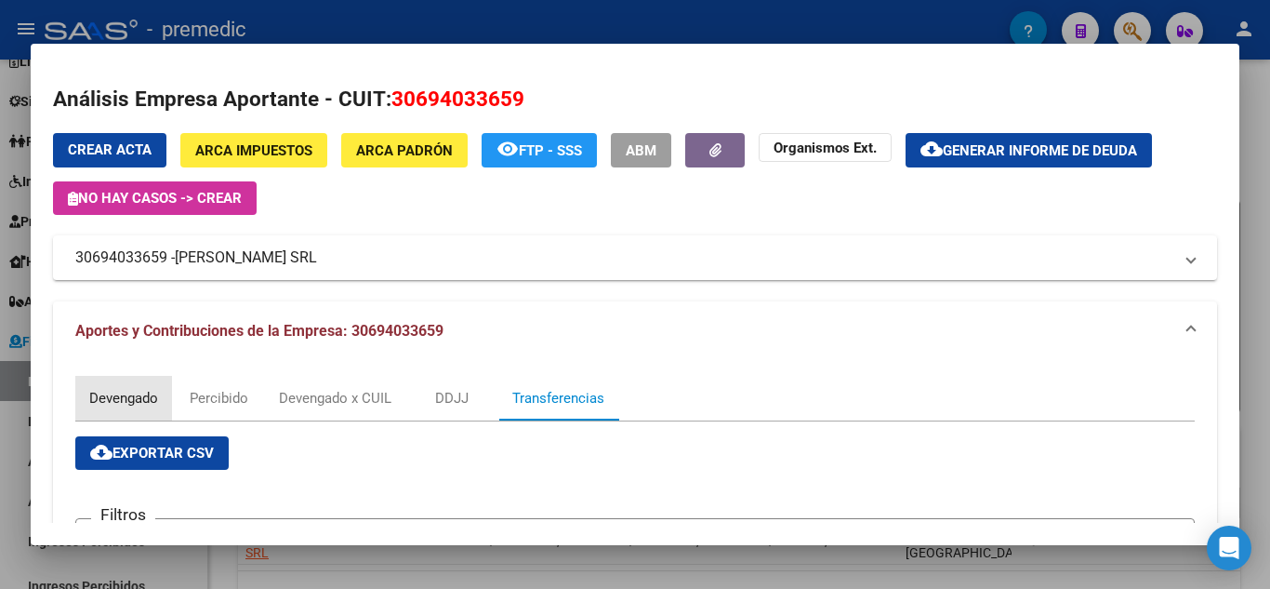
click at [111, 395] on div "Devengado" at bounding box center [123, 398] width 69 height 20
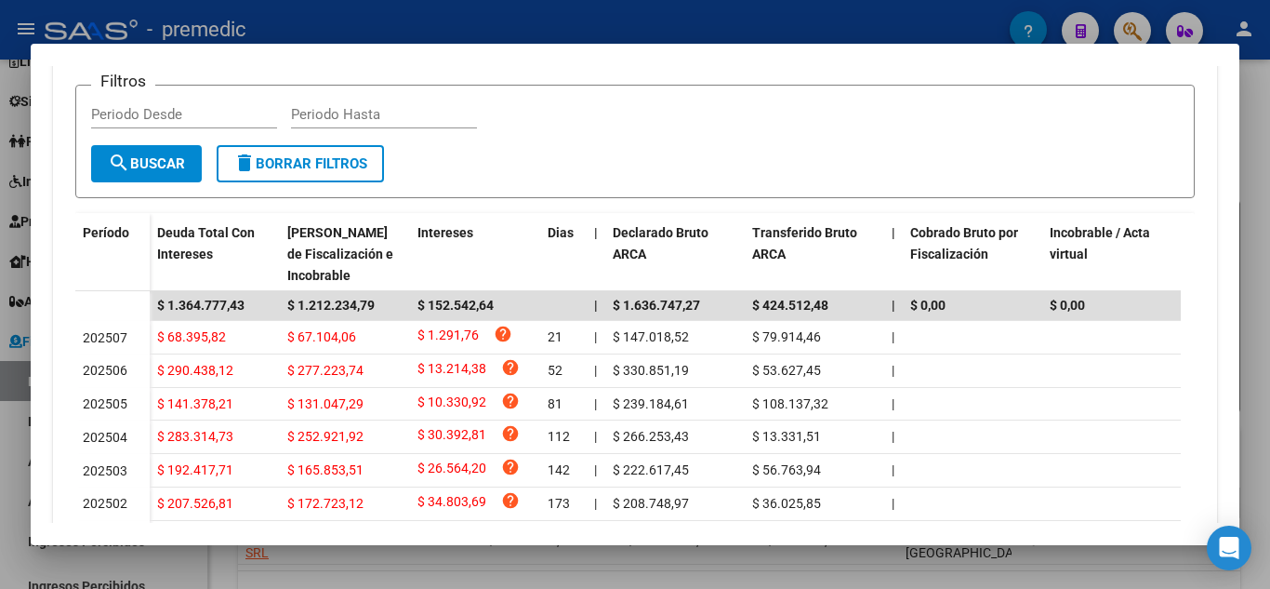
scroll to position [465, 0]
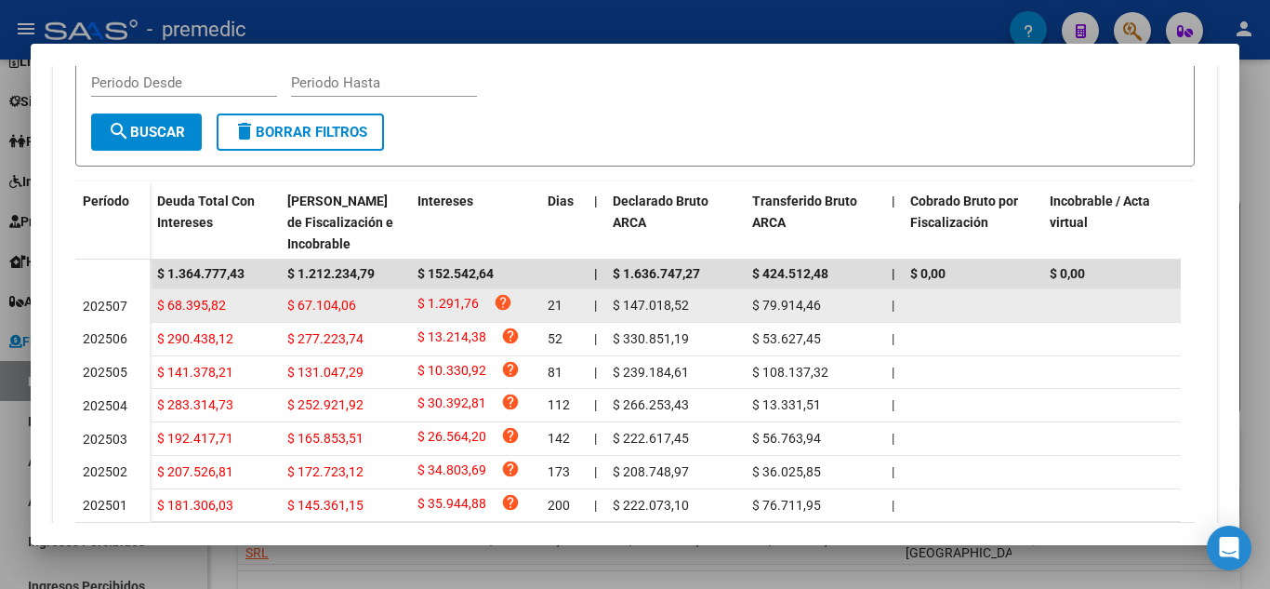
drag, startPoint x: 167, startPoint y: 306, endPoint x: 245, endPoint y: 310, distance: 77.3
click at [245, 310] on div "$ 68.395,82" at bounding box center [214, 305] width 115 height 21
drag, startPoint x: 766, startPoint y: 304, endPoint x: 846, endPoint y: 309, distance: 80.1
click at [846, 309] on div "$ 79.914,46" at bounding box center [814, 305] width 125 height 21
click at [788, 304] on span "$ 79.914,46" at bounding box center [786, 305] width 69 height 15
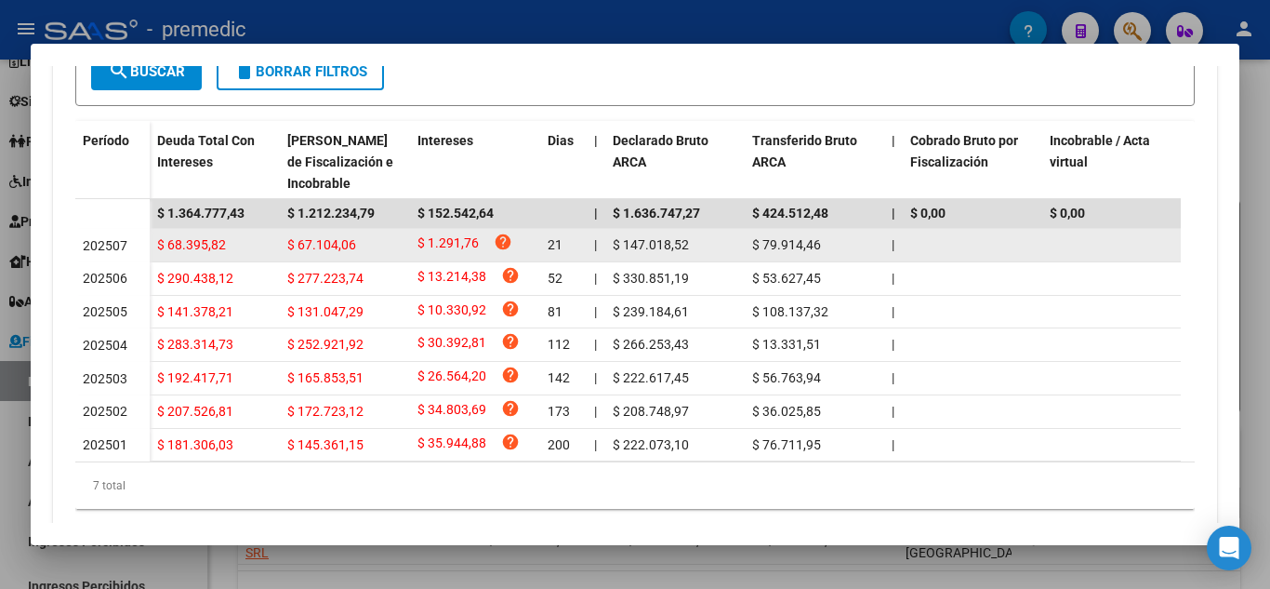
scroll to position [558, 0]
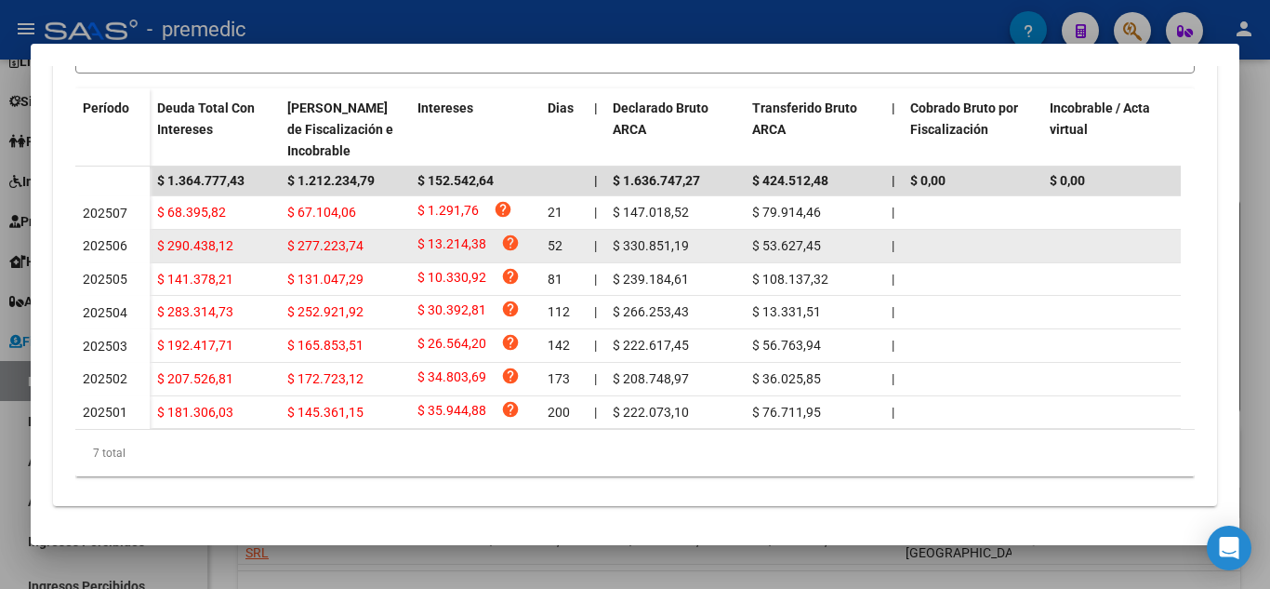
drag, startPoint x: 623, startPoint y: 240, endPoint x: 715, endPoint y: 252, distance: 92.8
click at [715, 252] on div "$ 330.851,19" at bounding box center [675, 245] width 125 height 21
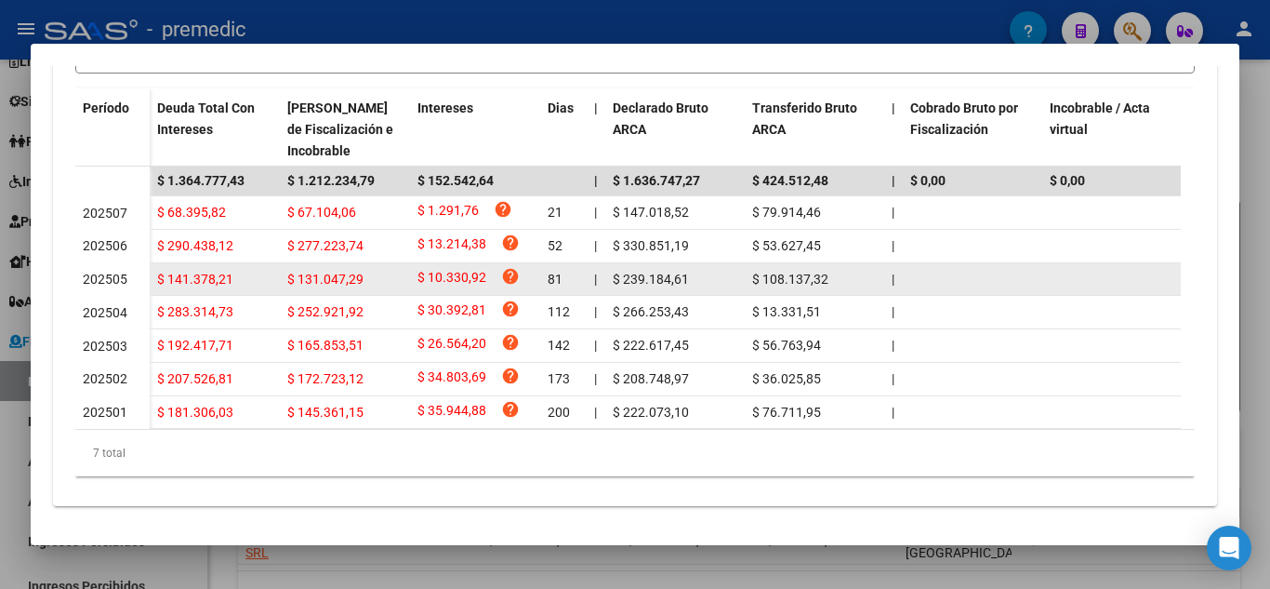
drag, startPoint x: 802, startPoint y: 258, endPoint x: 880, endPoint y: 266, distance: 78.6
click at [880, 266] on datatable-scroller "$ 1.364.777,43 $ 1.212.234,79 $ 152.542,64 | $ 1.636.747,27 $ 424.512,48 | $ 0,…" at bounding box center [628, 297] width 1106 height 262
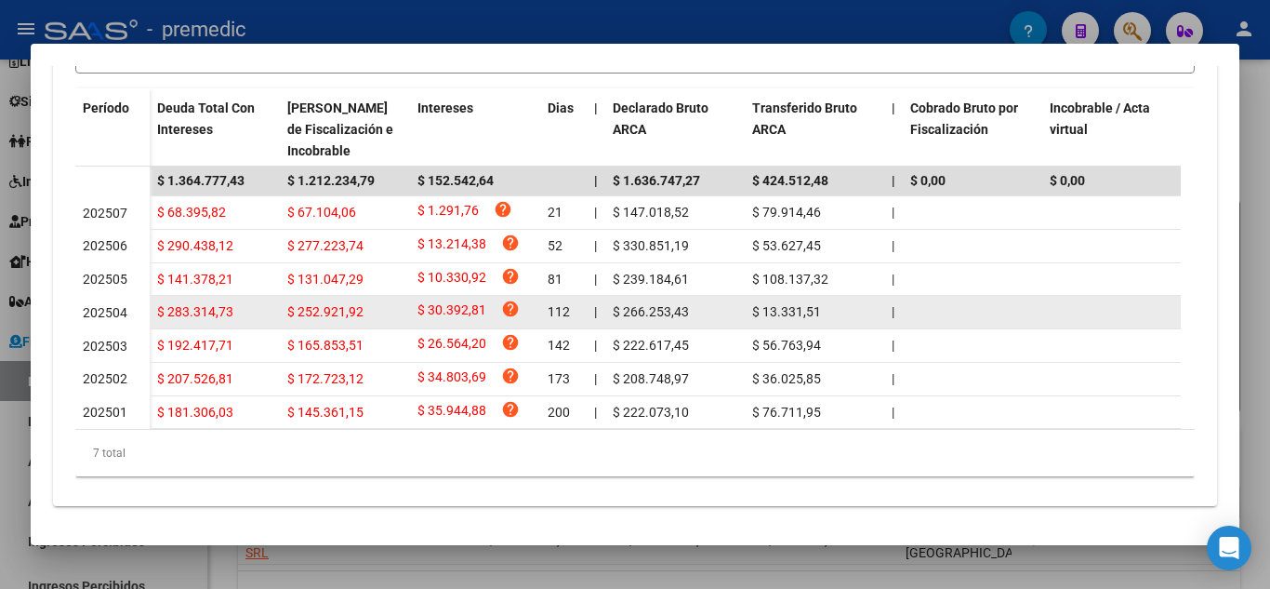
click at [779, 303] on datatable-body-cell "$ 13.331,51" at bounding box center [814, 312] width 139 height 33
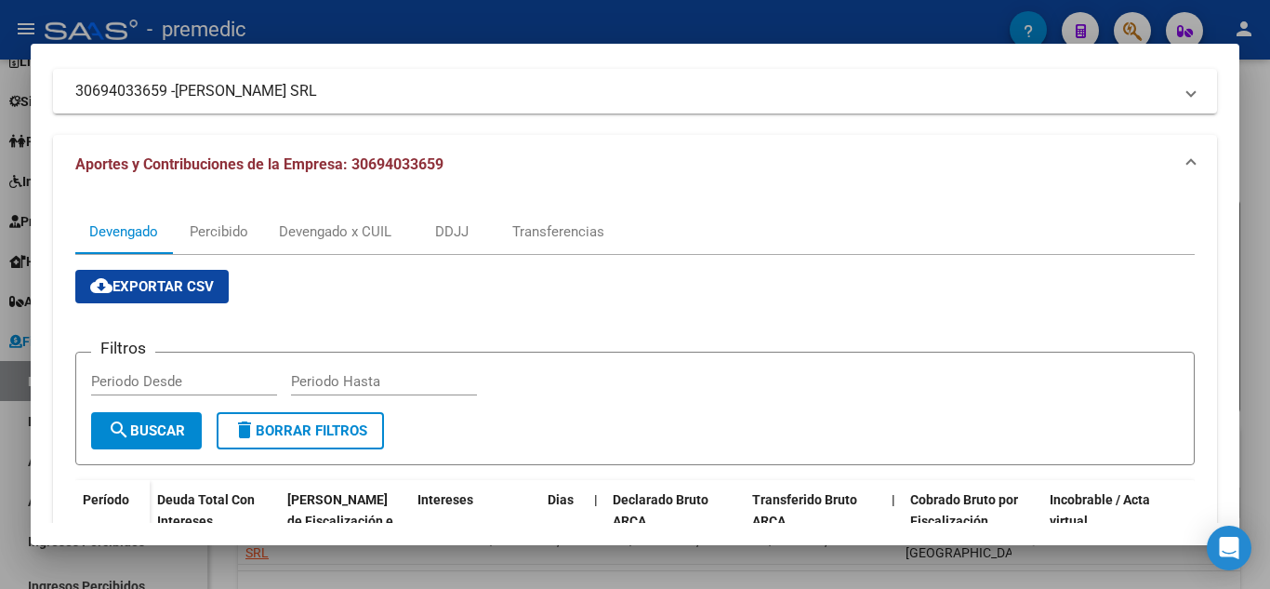
scroll to position [93, 0]
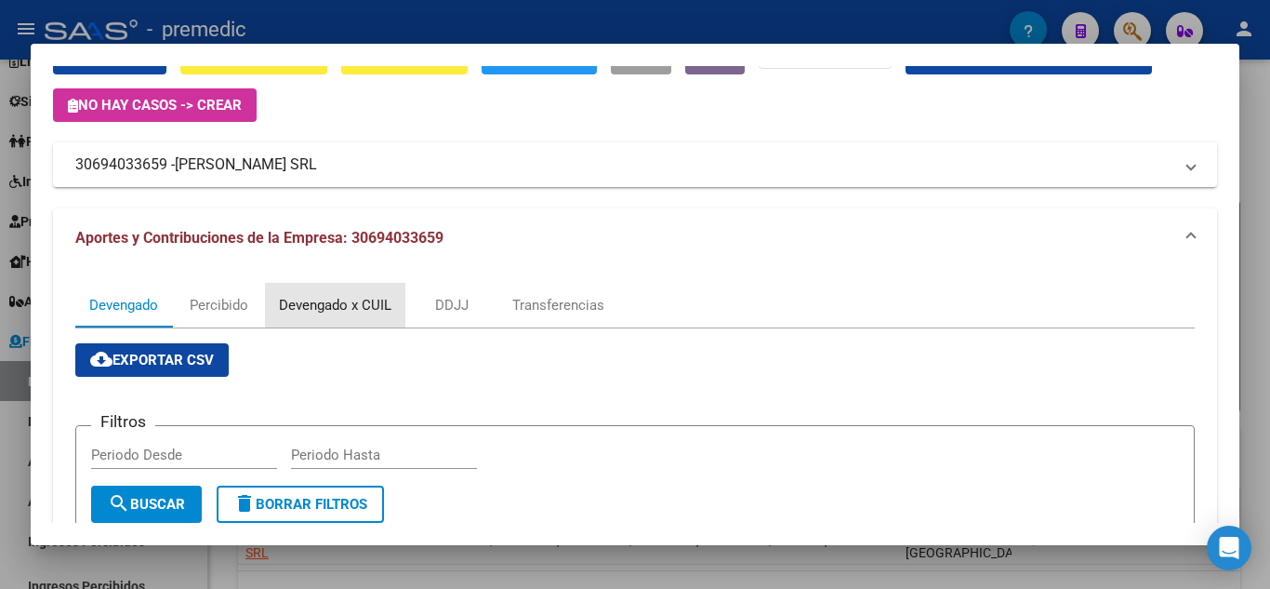
click at [319, 314] on div "Devengado x CUIL" at bounding box center [335, 305] width 113 height 20
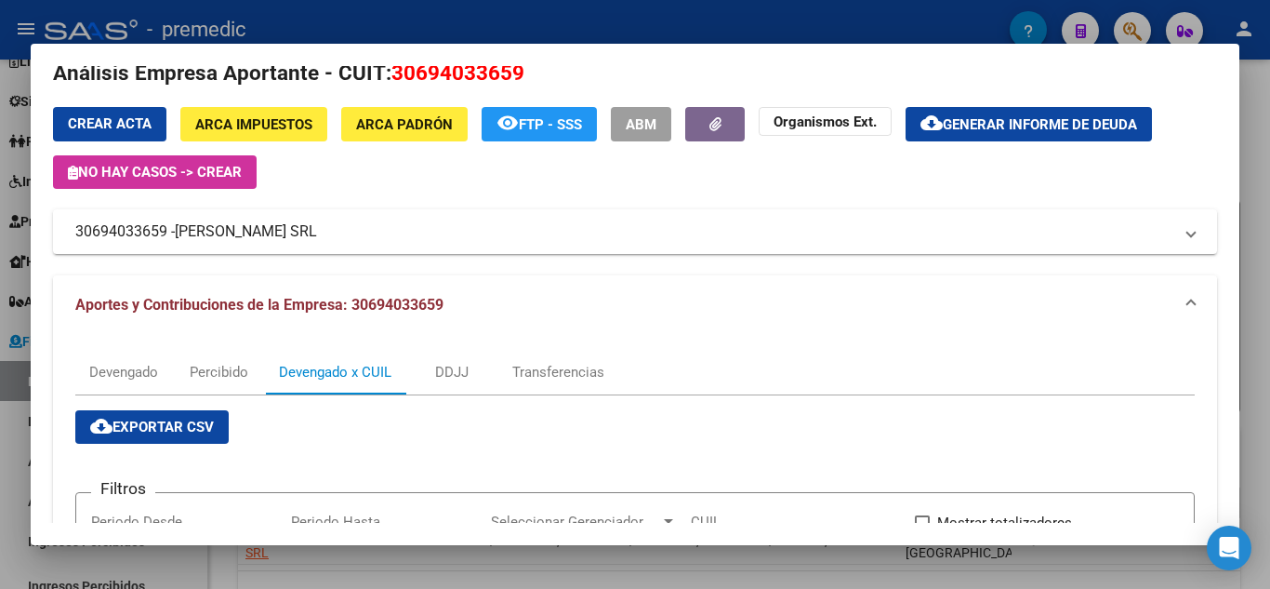
scroll to position [0, 0]
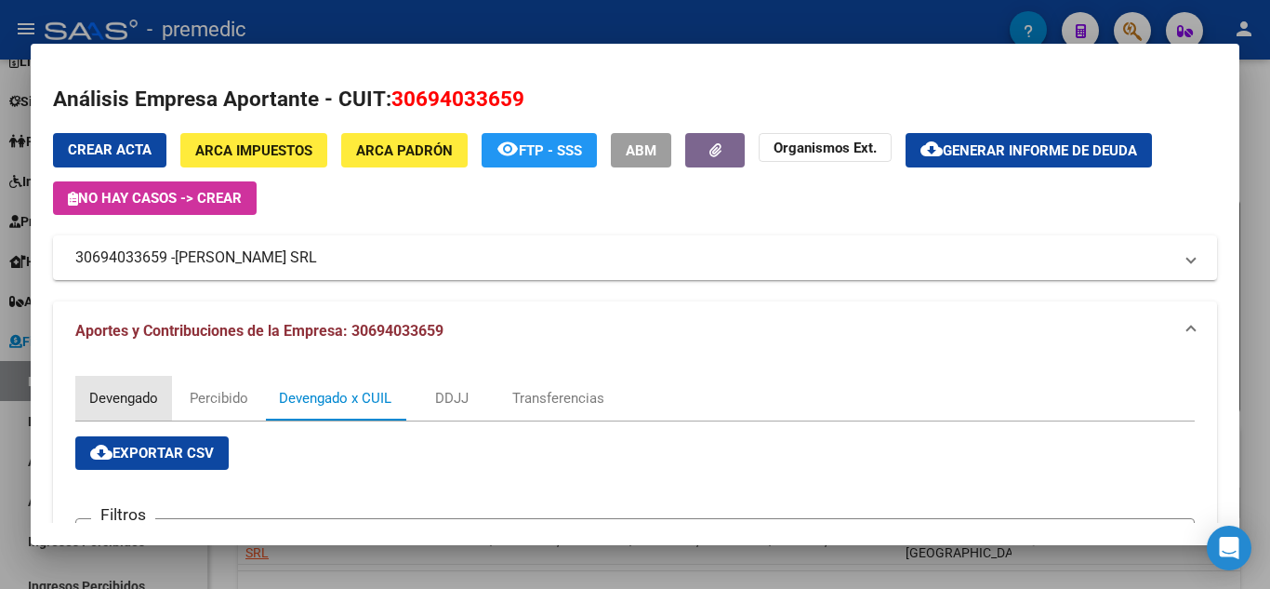
click at [124, 384] on div "Devengado" at bounding box center [123, 398] width 97 height 45
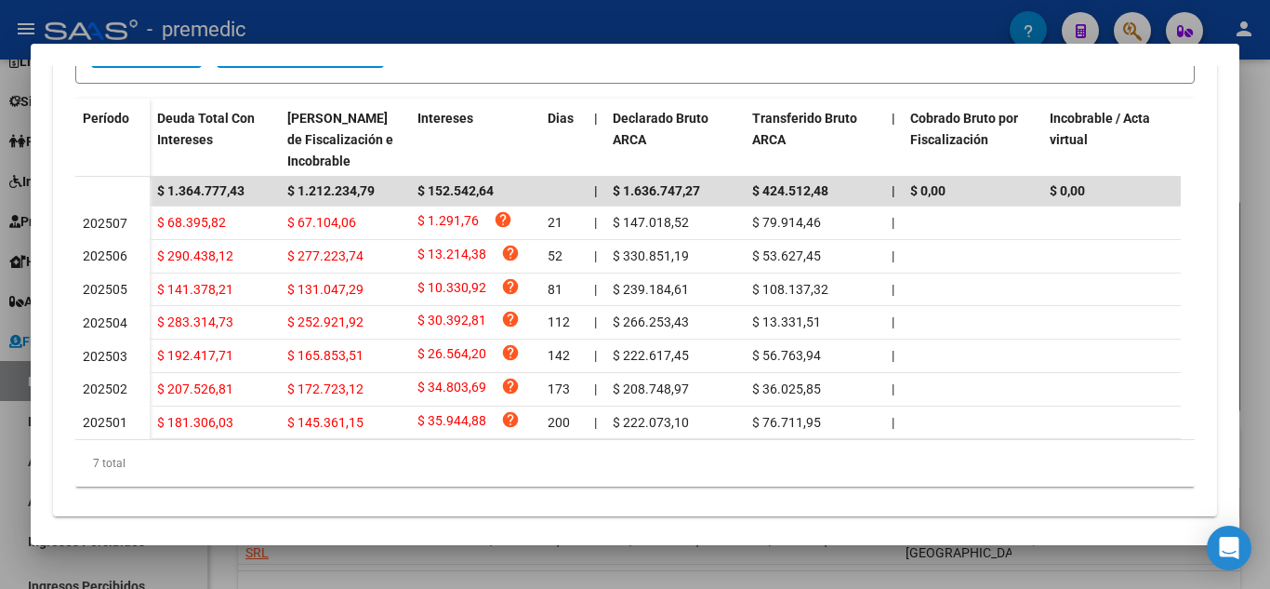
scroll to position [558, 0]
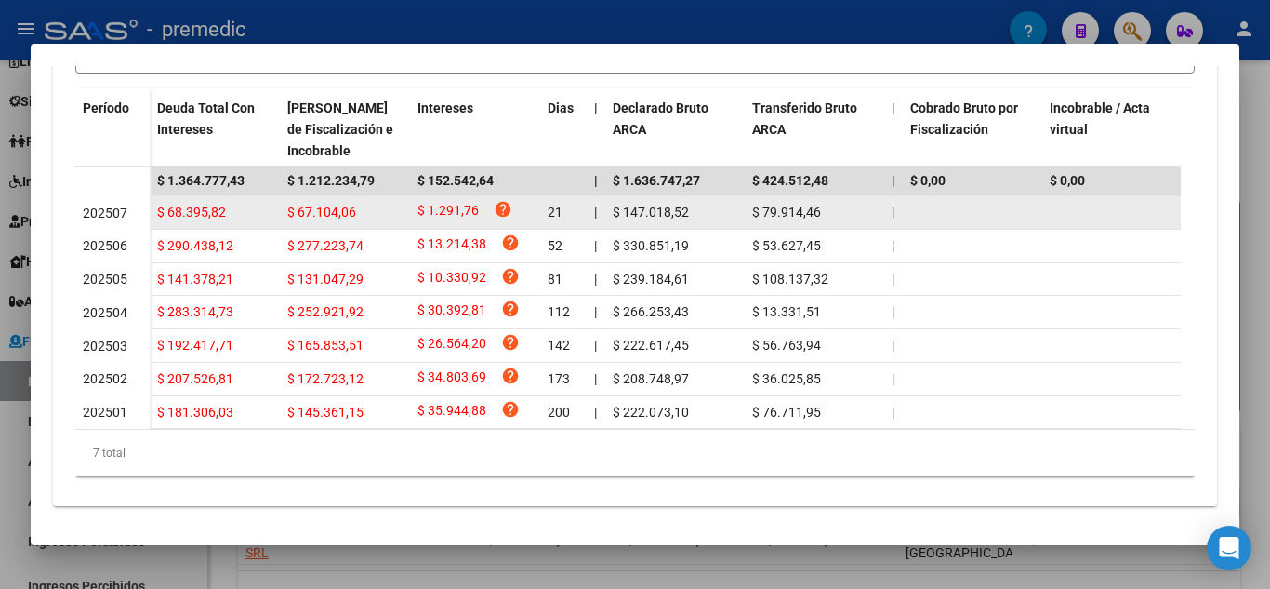
drag, startPoint x: 753, startPoint y: 206, endPoint x: 830, endPoint y: 211, distance: 77.3
click at [830, 211] on div "$ 79.914,46" at bounding box center [814, 212] width 125 height 21
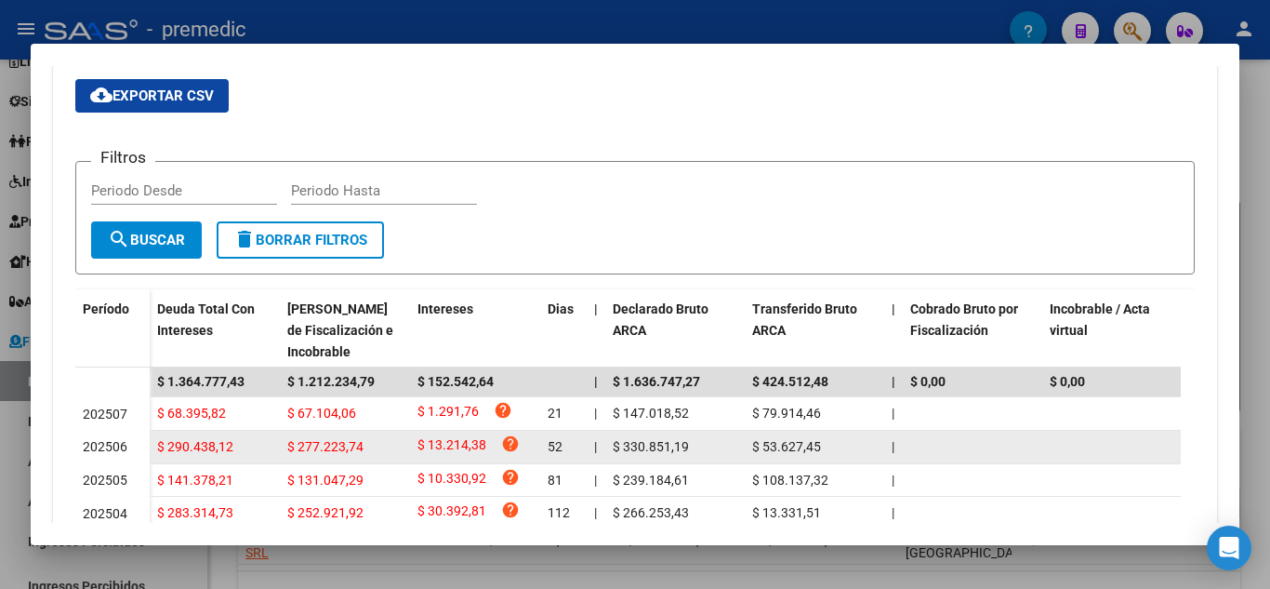
scroll to position [372, 0]
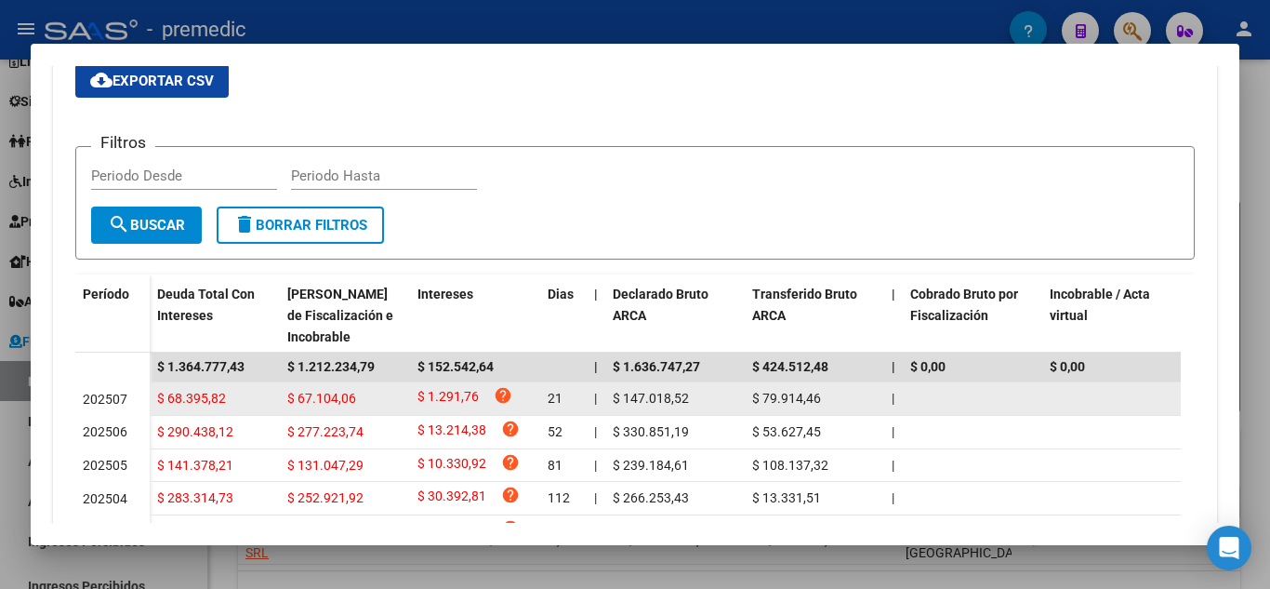
drag, startPoint x: 628, startPoint y: 400, endPoint x: 680, endPoint y: 399, distance: 52.1
click at [680, 399] on span "$ 147.018,52" at bounding box center [651, 398] width 76 height 15
drag, startPoint x: 778, startPoint y: 397, endPoint x: 851, endPoint y: 395, distance: 72.6
click at [851, 395] on div "$ 79.914,46" at bounding box center [814, 398] width 125 height 21
click at [799, 396] on span "$ 79.914,46" at bounding box center [786, 398] width 69 height 15
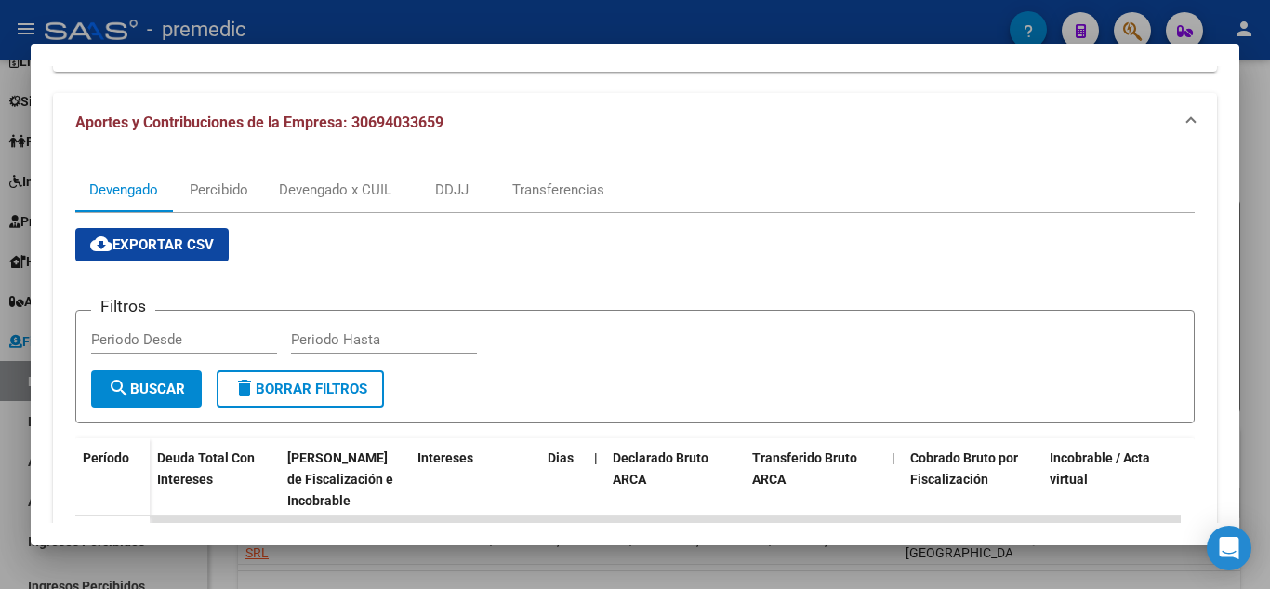
scroll to position [0, 0]
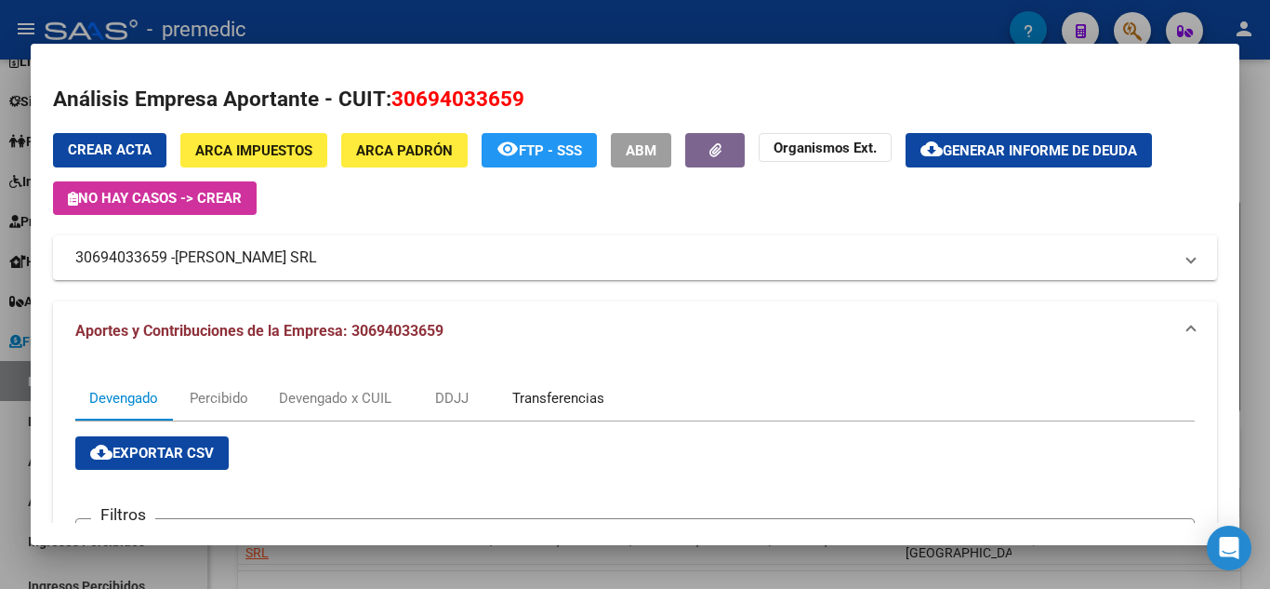
click at [527, 388] on div "Transferencias" at bounding box center [558, 398] width 92 height 20
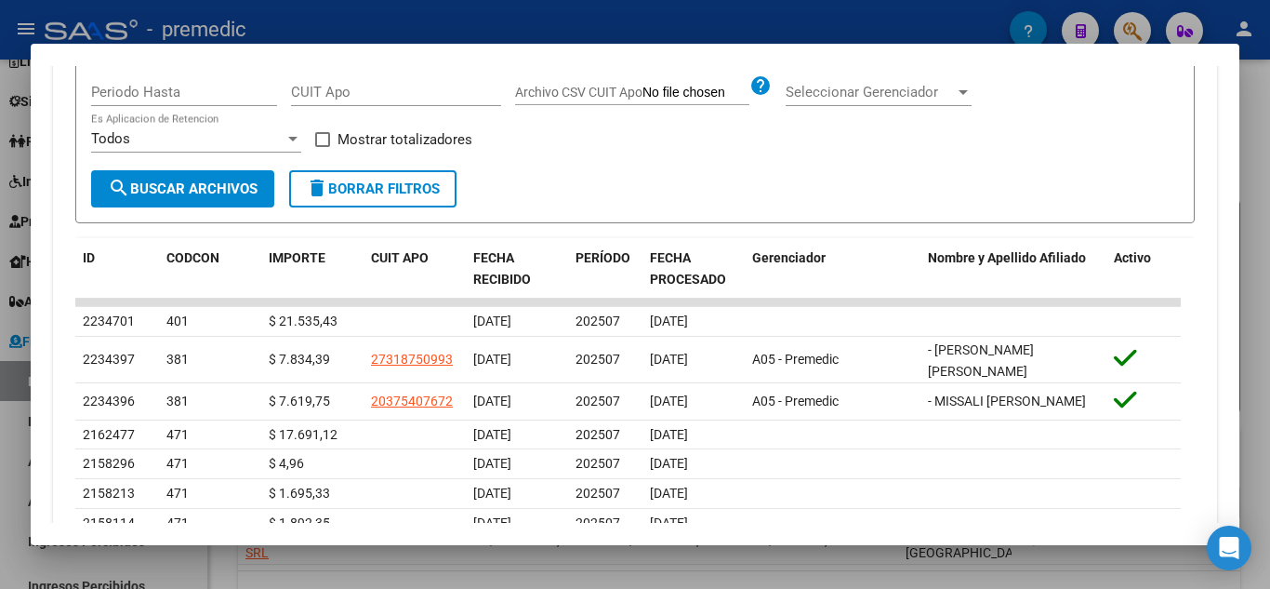
scroll to position [558, 0]
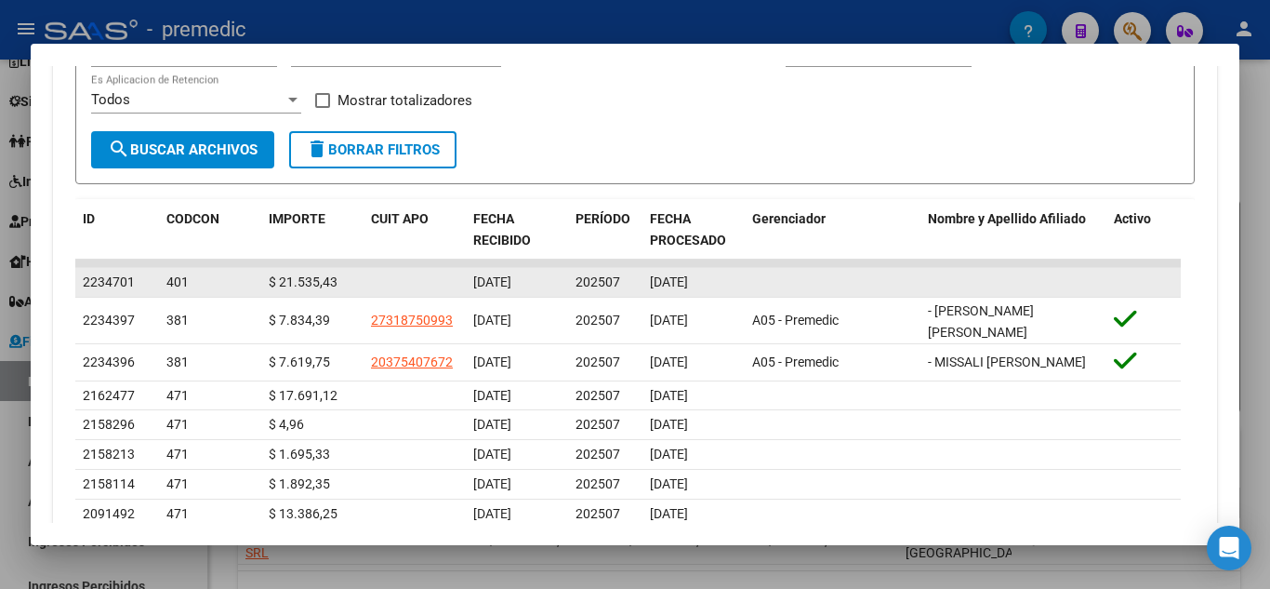
drag, startPoint x: 284, startPoint y: 281, endPoint x: 389, endPoint y: 274, distance: 105.3
click at [381, 274] on div "2234701 401 $ 21.535,43 [DATE] 202507 [DATE]" at bounding box center [628, 283] width 1106 height 30
drag, startPoint x: 575, startPoint y: 285, endPoint x: 757, endPoint y: 293, distance: 182.4
click at [757, 293] on div "2234701 401 $ 21.535,43 [DATE] 202507 [DATE]" at bounding box center [628, 283] width 1106 height 30
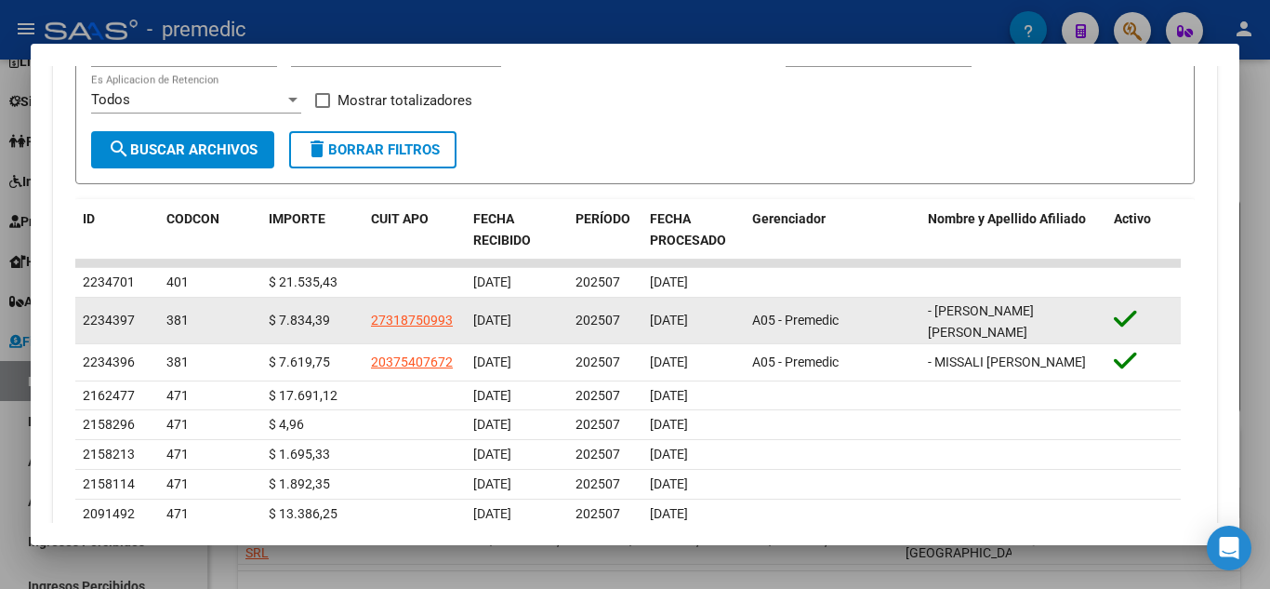
click at [688, 312] on span "[DATE]" at bounding box center [669, 319] width 38 height 15
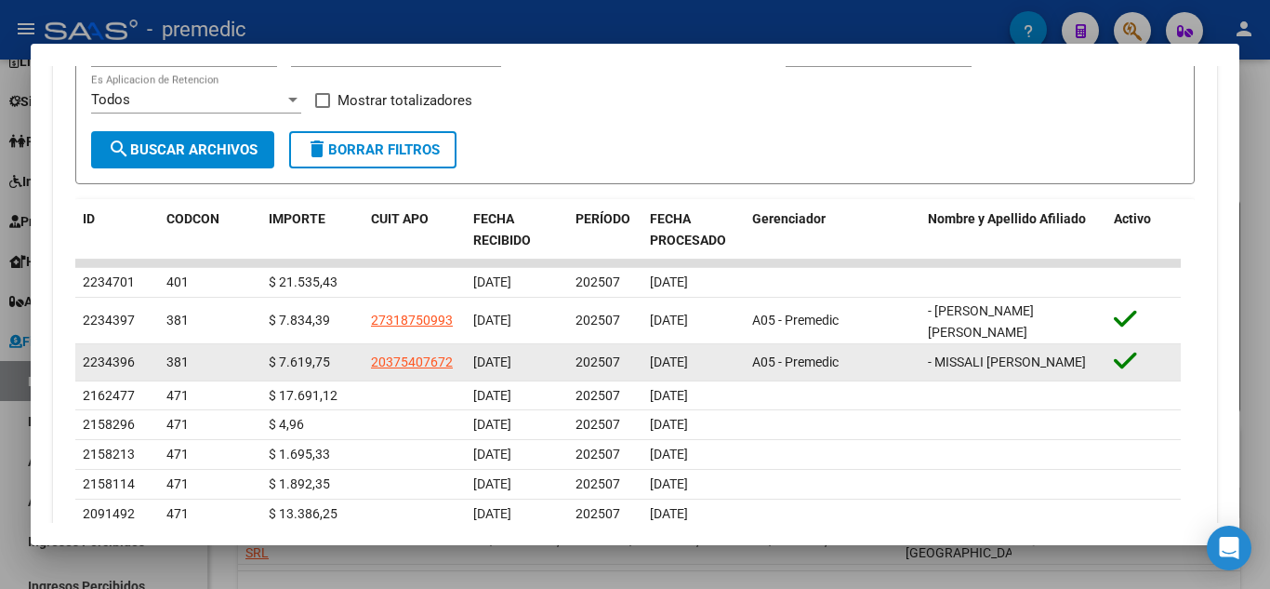
scroll to position [651, 0]
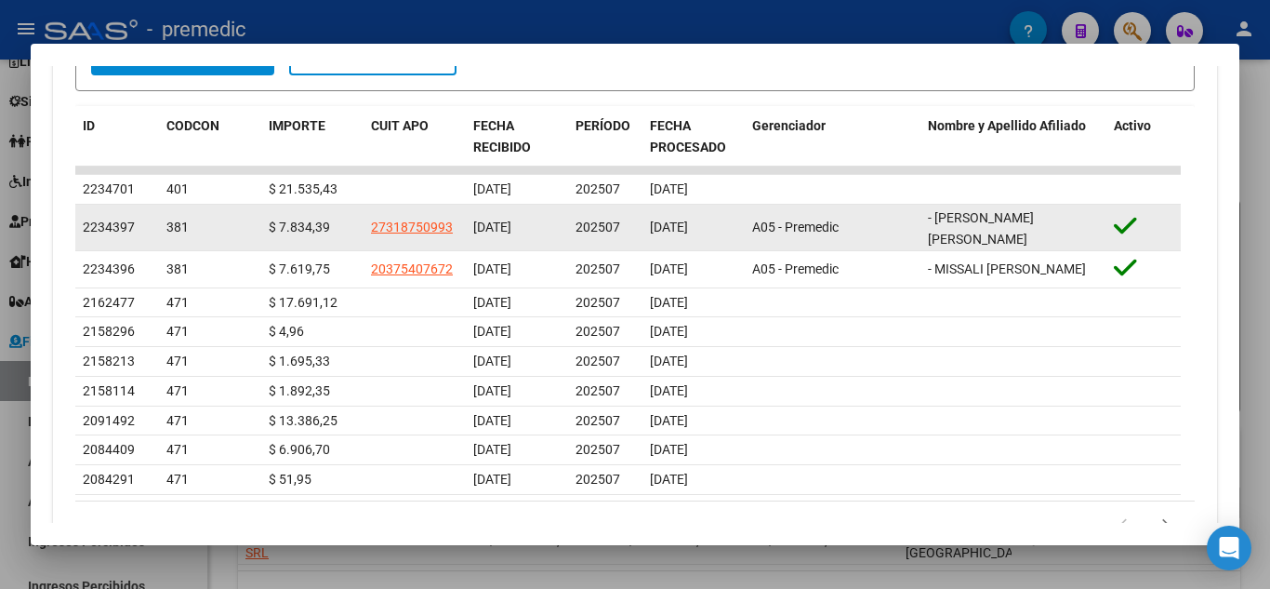
click at [1120, 225] on icon at bounding box center [1125, 226] width 23 height 26
drag, startPoint x: 939, startPoint y: 223, endPoint x: 1111, endPoint y: 225, distance: 172.0
click at [1111, 225] on div "2234397 381 $ 7.834,39 27318750993 [DATE] 202507 [DATE] A05 - Premedic - [PERSO…" at bounding box center [628, 228] width 1106 height 46
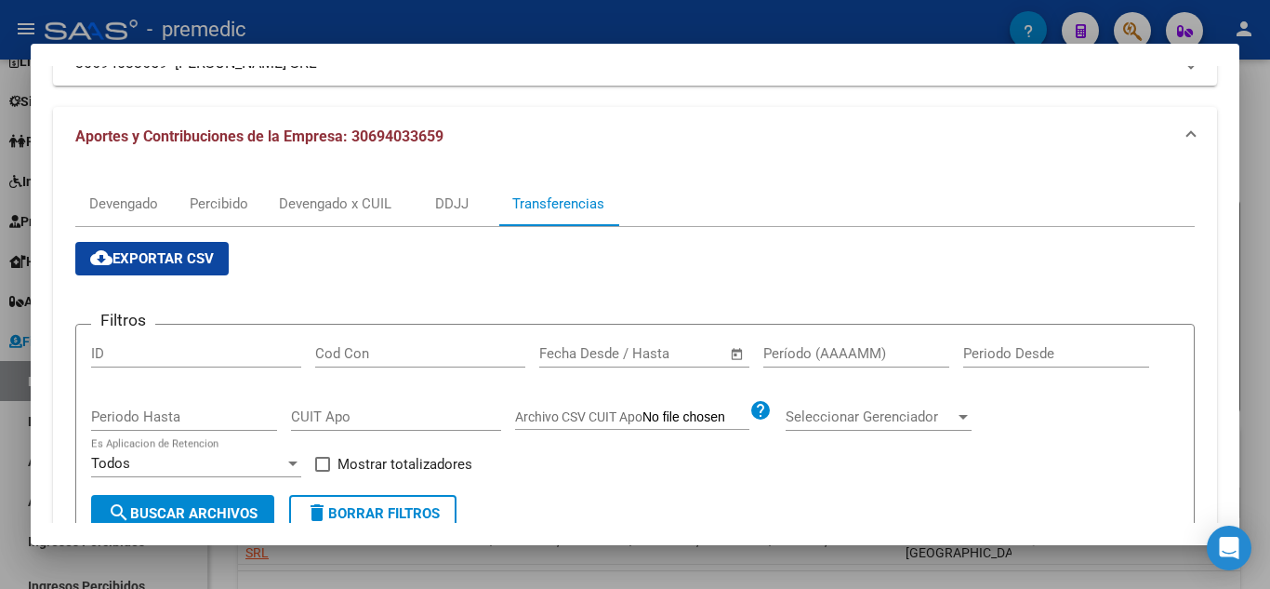
scroll to position [93, 0]
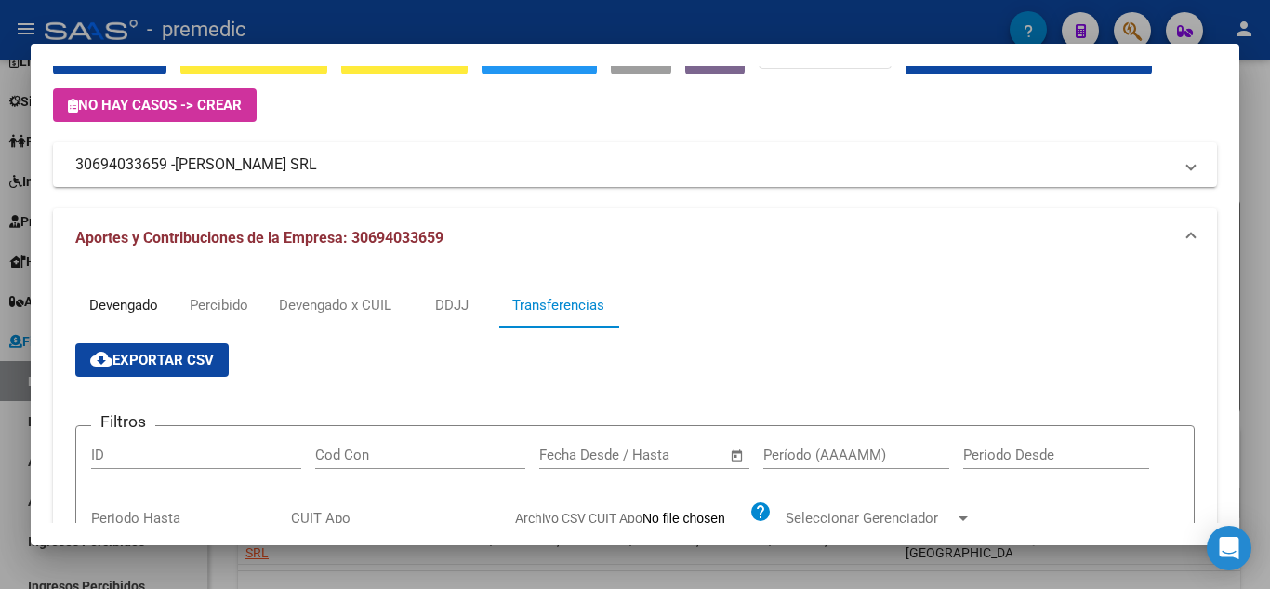
click at [124, 300] on div "Devengado" at bounding box center [123, 305] width 69 height 20
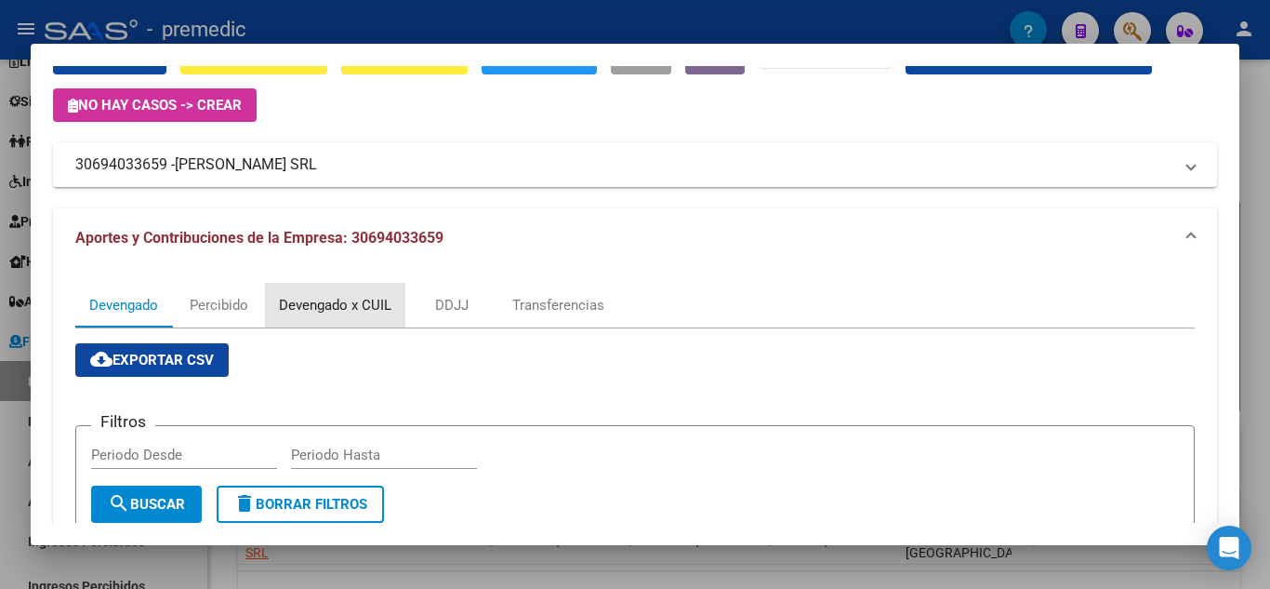
click at [347, 300] on div "Devengado x CUIL" at bounding box center [335, 305] width 113 height 20
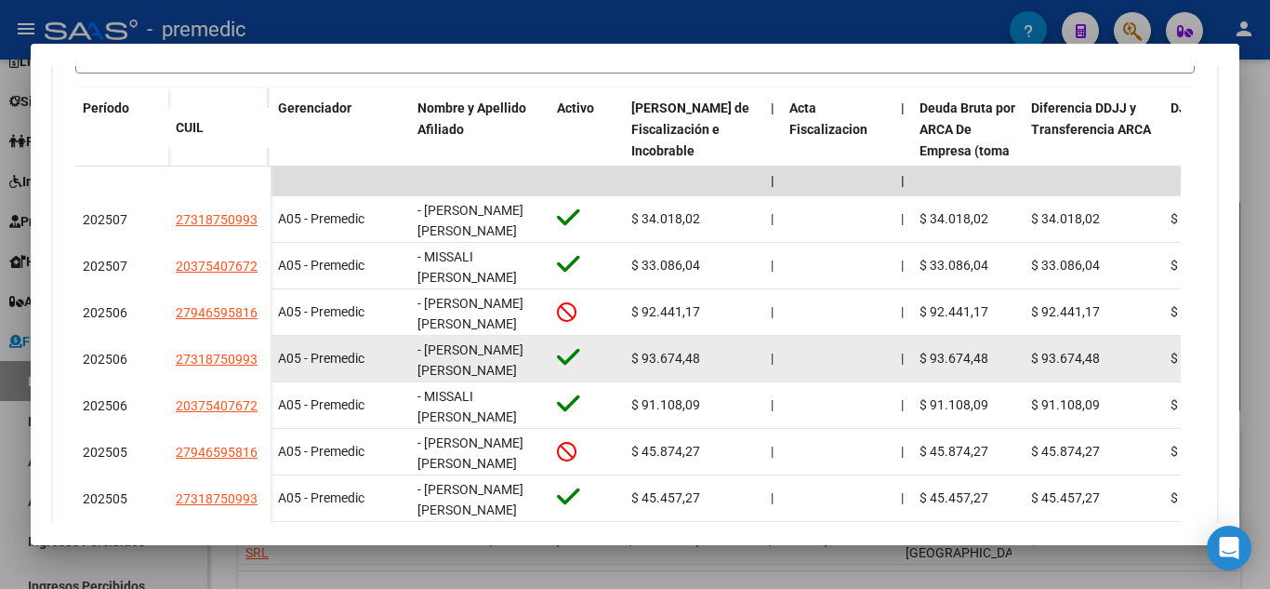
scroll to position [465, 0]
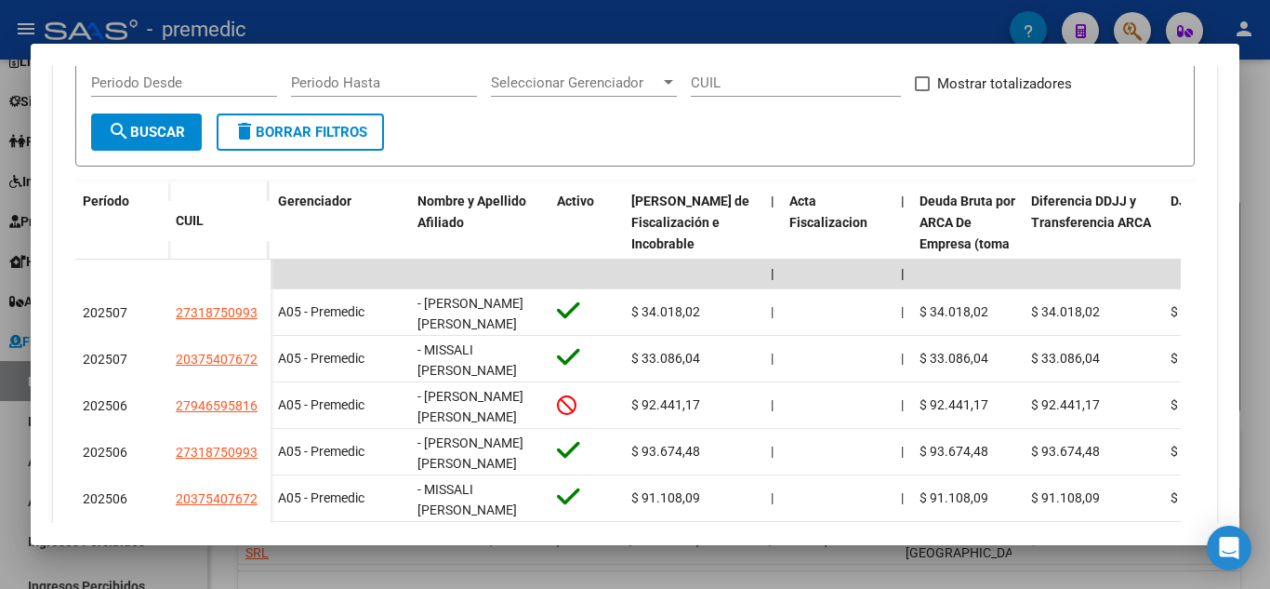
click at [1182, 199] on div "Devengado Percibido Devengado x CUIL DDJJ Transferencias cloud_download Exporta…" at bounding box center [635, 364] width 1164 height 936
drag, startPoint x: 579, startPoint y: 525, endPoint x: 967, endPoint y: 538, distance: 388.0
click at [969, 537] on mat-dialog-container "Análisis Empresa Aportante - CUIT: 30694033659 Crear Acta ARCA Impuestos ARCA […" at bounding box center [635, 294] width 1209 height 500
drag, startPoint x: 537, startPoint y: 578, endPoint x: 683, endPoint y: 575, distance: 147.0
click at [685, 578] on div at bounding box center [635, 294] width 1270 height 589
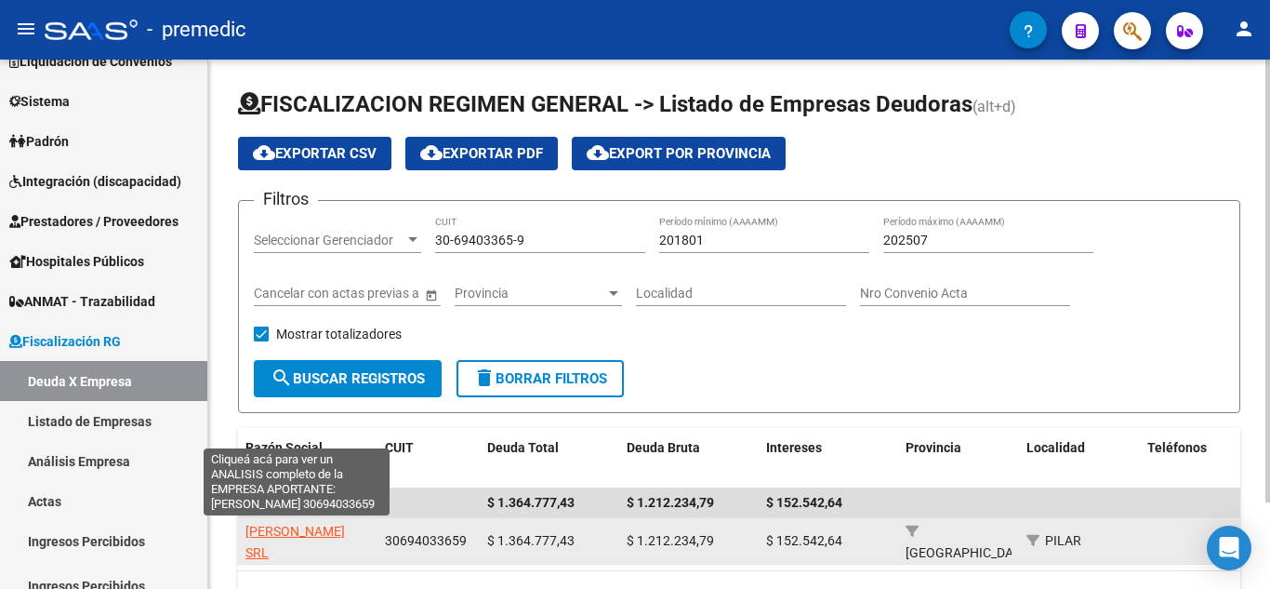
click at [305, 536] on span "[PERSON_NAME] SRL" at bounding box center [294, 542] width 99 height 36
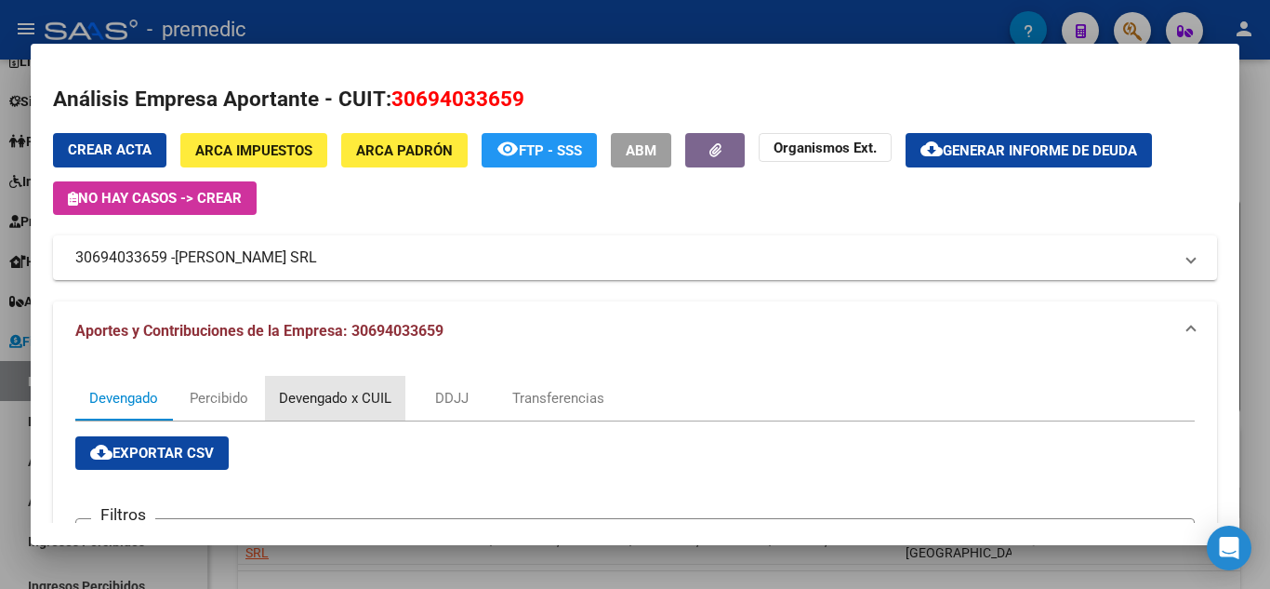
click at [365, 417] on div "Devengado x CUIL" at bounding box center [335, 398] width 140 height 45
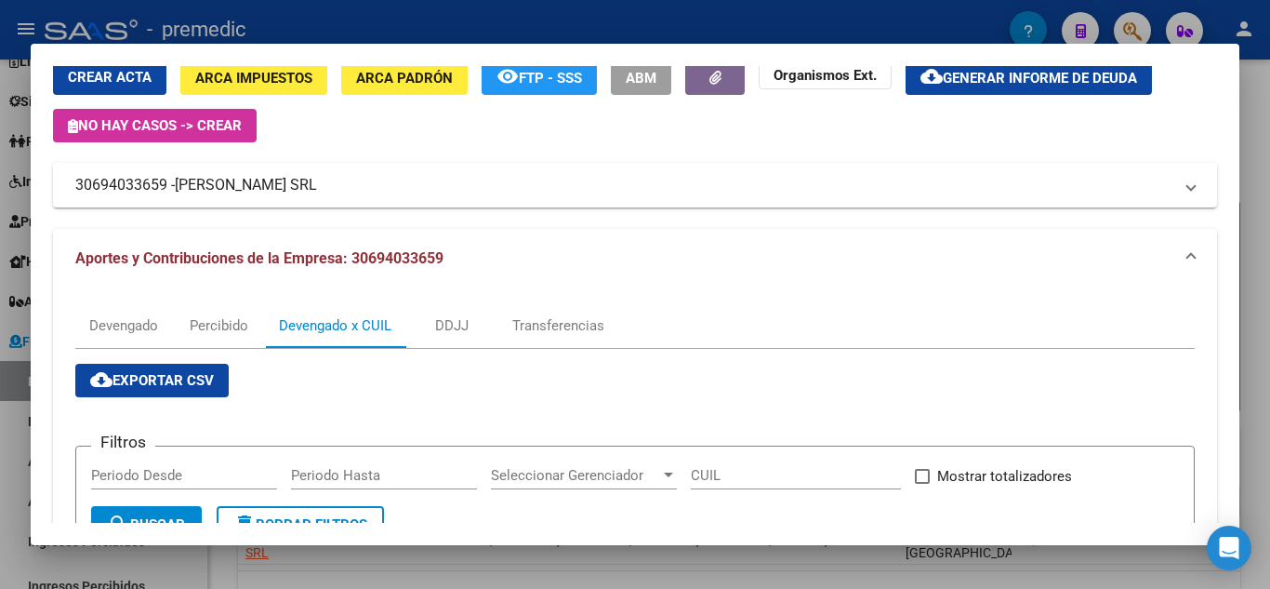
scroll to position [65, 0]
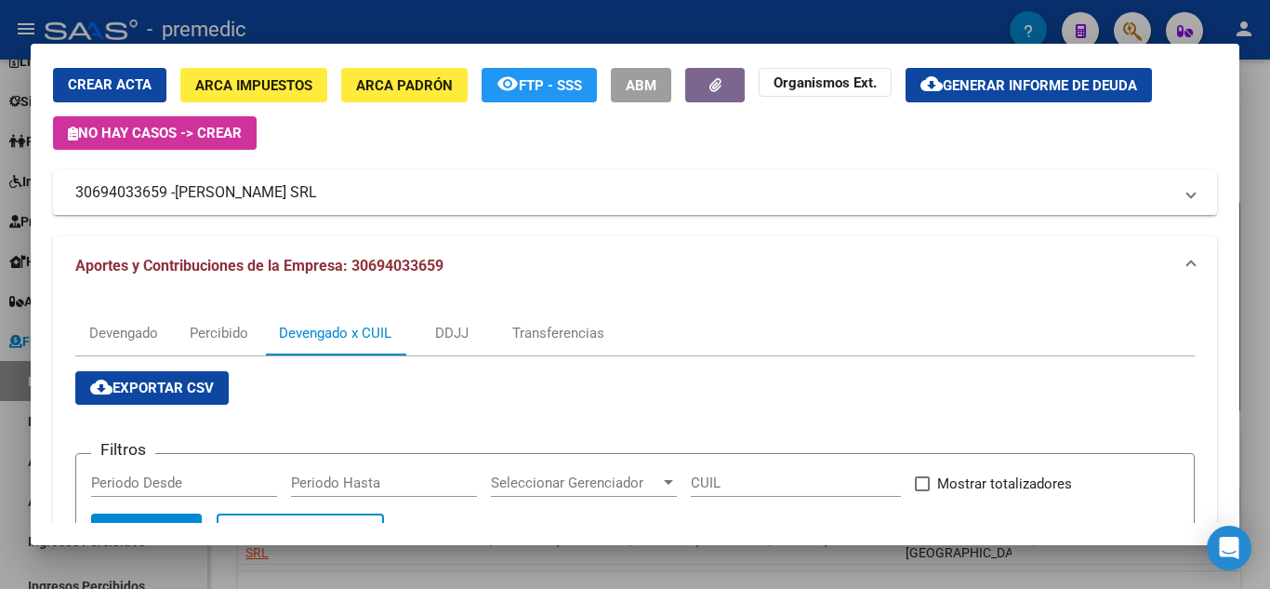
click at [1251, 310] on div at bounding box center [635, 294] width 1270 height 589
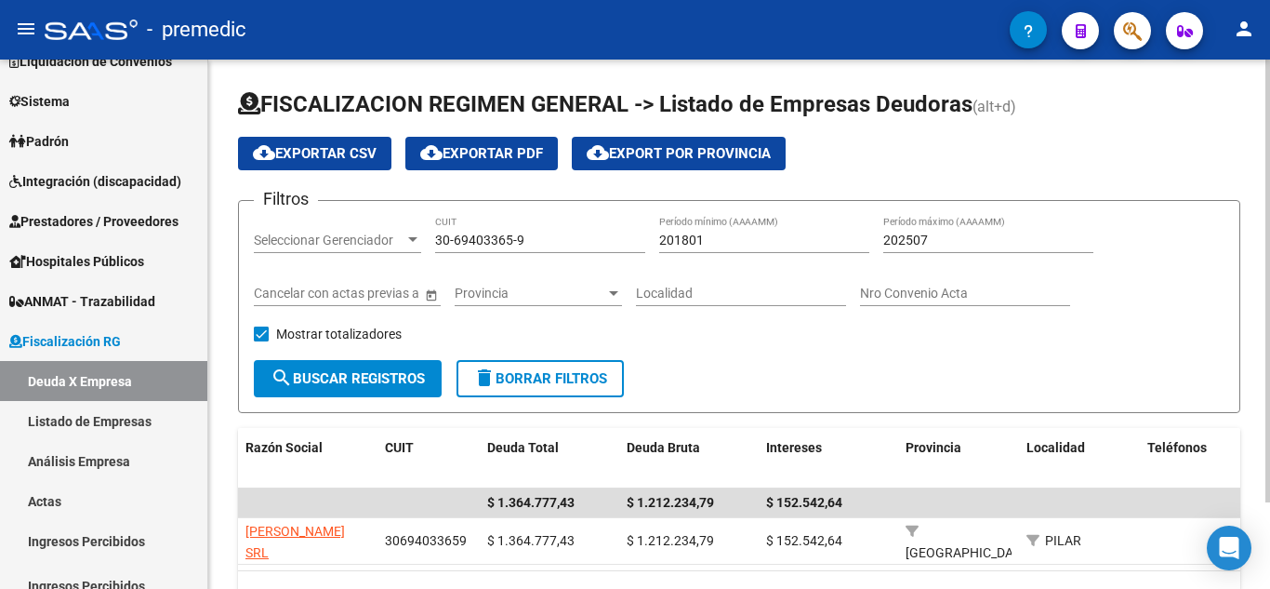
drag, startPoint x: 554, startPoint y: 250, endPoint x: 545, endPoint y: 239, distance: 14.5
click at [551, 248] on div "30-69403365-9 CUIT" at bounding box center [540, 234] width 210 height 37
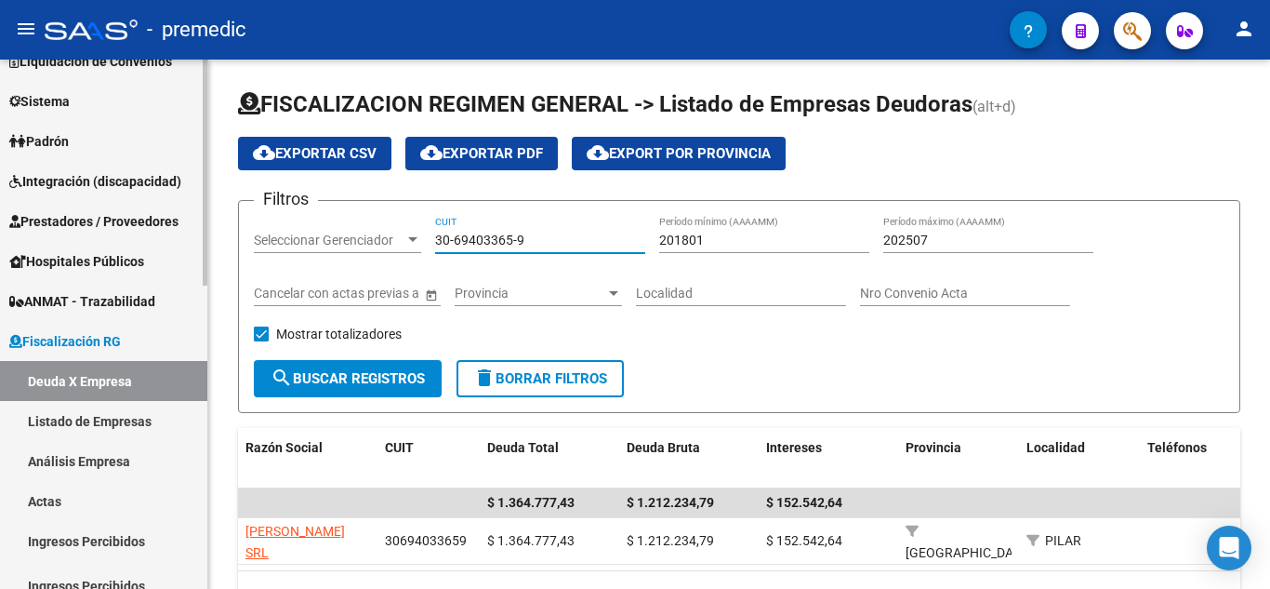
drag, startPoint x: 545, startPoint y: 239, endPoint x: 0, endPoint y: 211, distance: 545.6
click at [0, 211] on mat-sidenav-container "Firma Express Inicio Instructivos Contacto OS Reportes Tablero de Control Ingre…" at bounding box center [635, 324] width 1270 height 529
paste input "57393694-5"
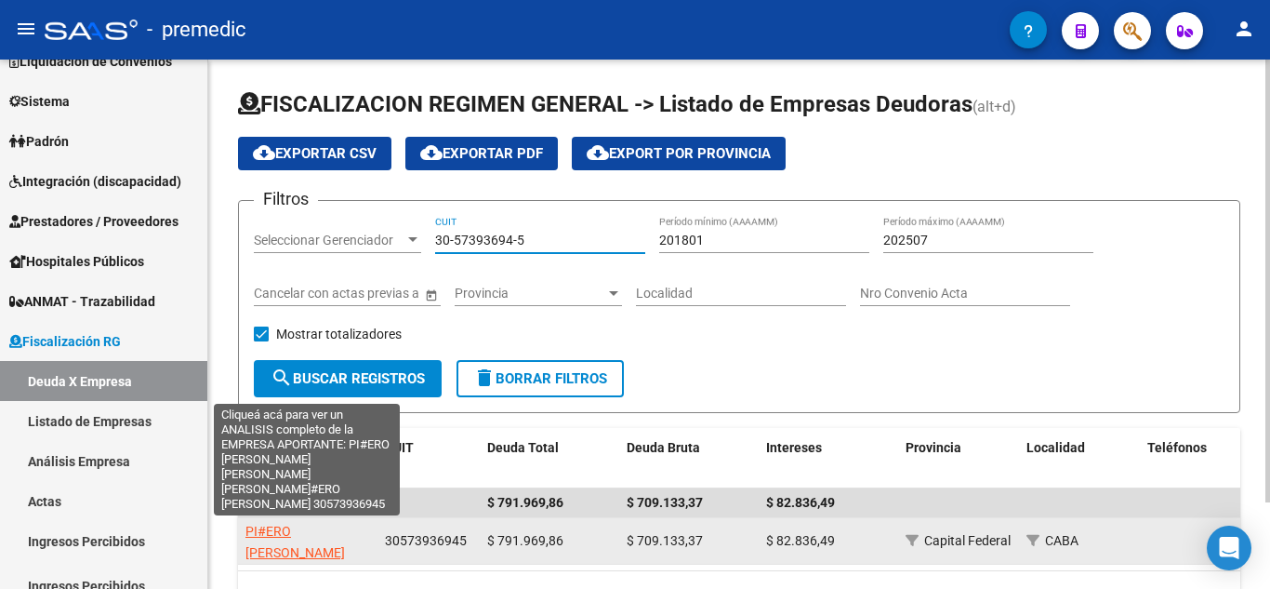
type input "30-57393694-5"
click at [281, 539] on app-link-go-to "PI#ERO [PERSON_NAME] [PERSON_NAME] [PERSON_NAME]#ERO [PERSON_NAME]" at bounding box center [311, 574] width 133 height 106
click at [315, 524] on span "PI#ERO [PERSON_NAME] [PERSON_NAME] [PERSON_NAME]#ERO [PERSON_NAME]" at bounding box center [311, 573] width 133 height 99
type textarea "30573936945"
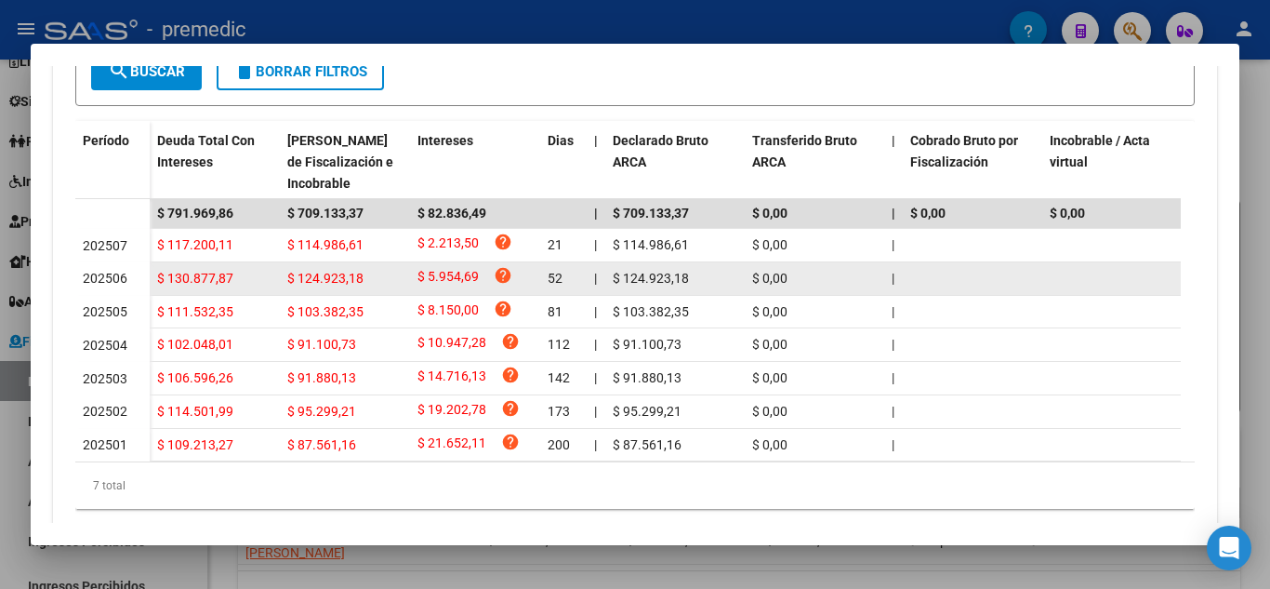
scroll to position [558, 0]
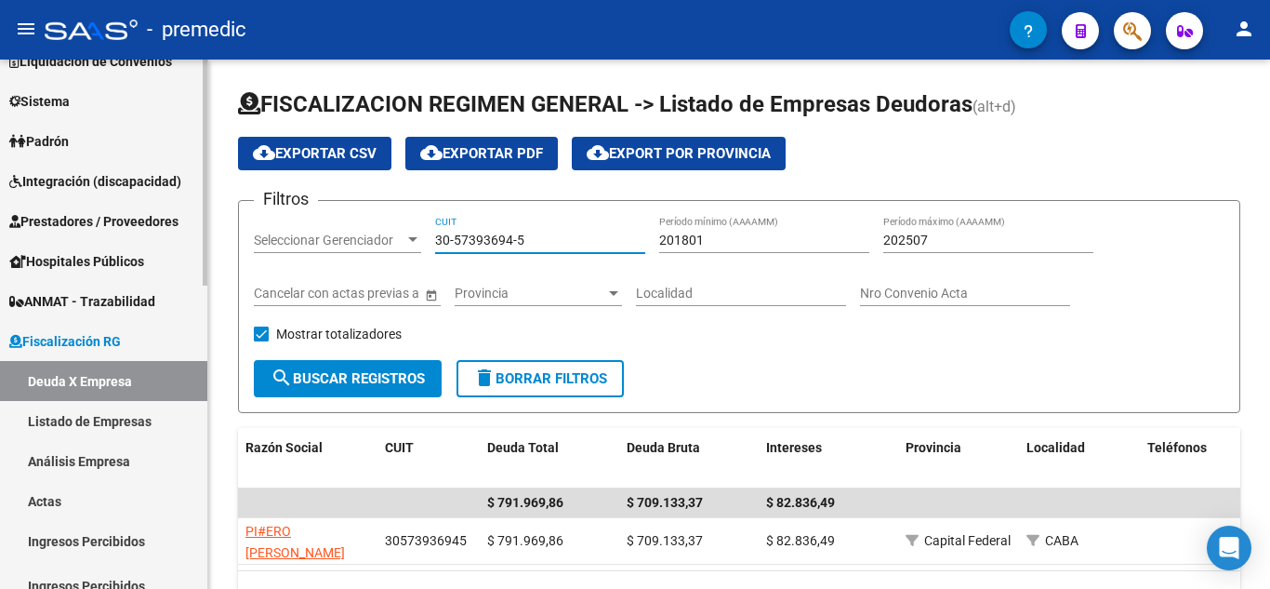
drag, startPoint x: 530, startPoint y: 234, endPoint x: 194, endPoint y: 234, distance: 335.7
click at [196, 234] on mat-sidenav-container "Firma Express Inicio Instructivos Contacto OS Reportes Tablero de Control Ingre…" at bounding box center [635, 324] width 1270 height 529
paste input "71416610-3"
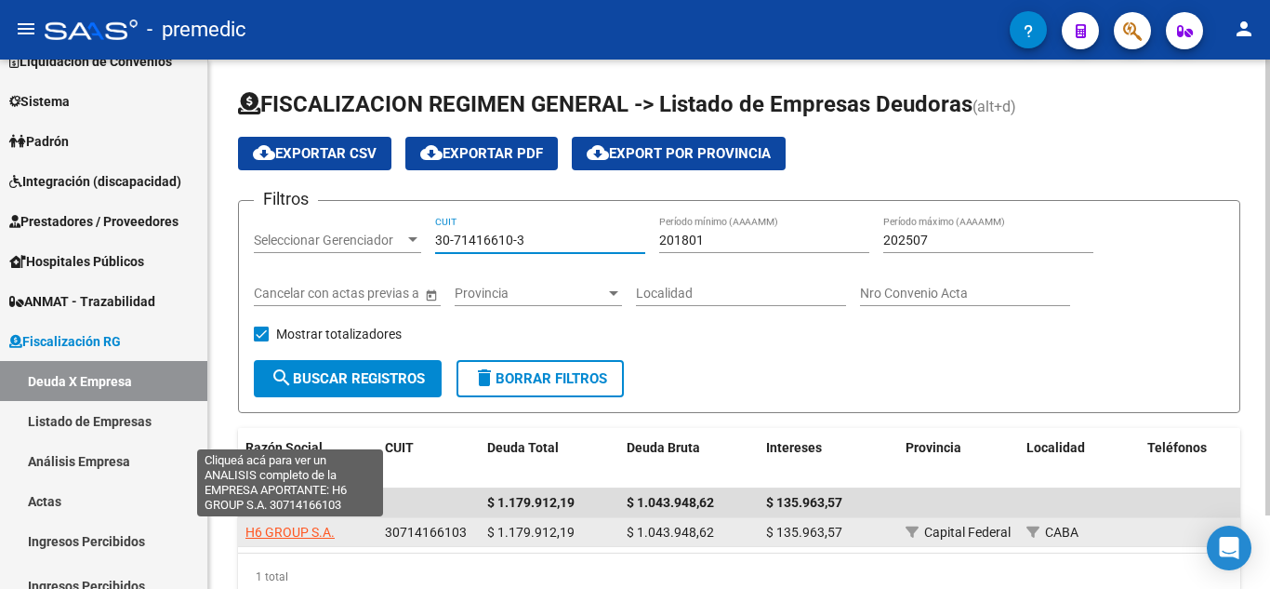
type input "30-71416610-3"
click at [274, 524] on span "H6 GROUP S.A." at bounding box center [289, 531] width 89 height 15
type textarea "30714166103"
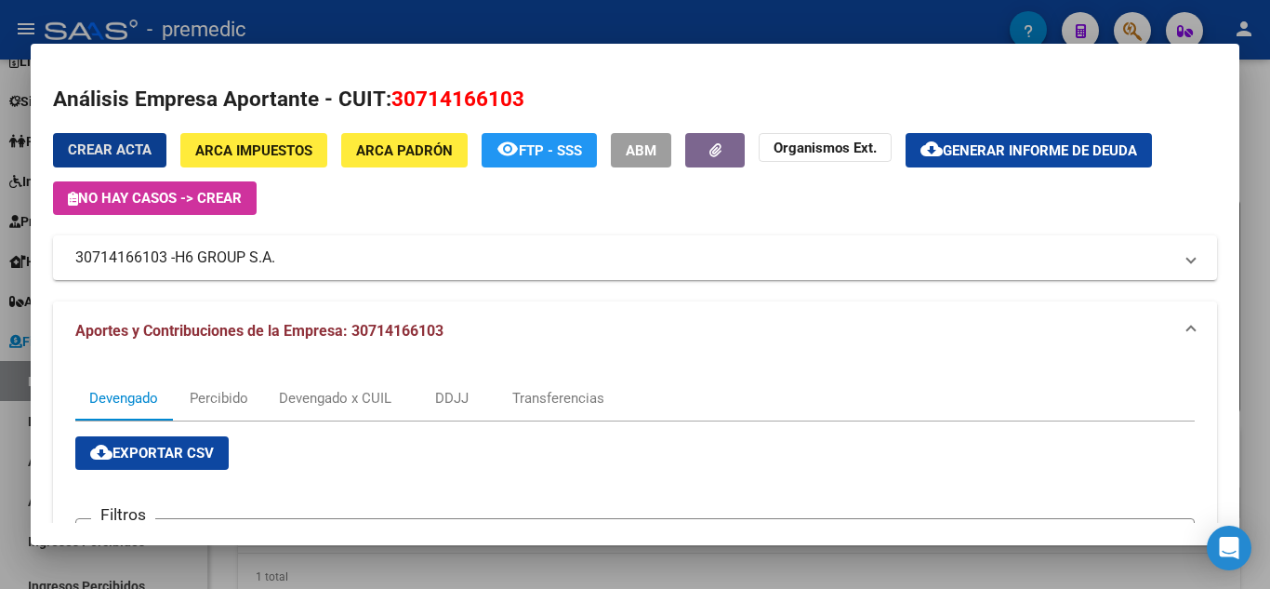
scroll to position [93, 0]
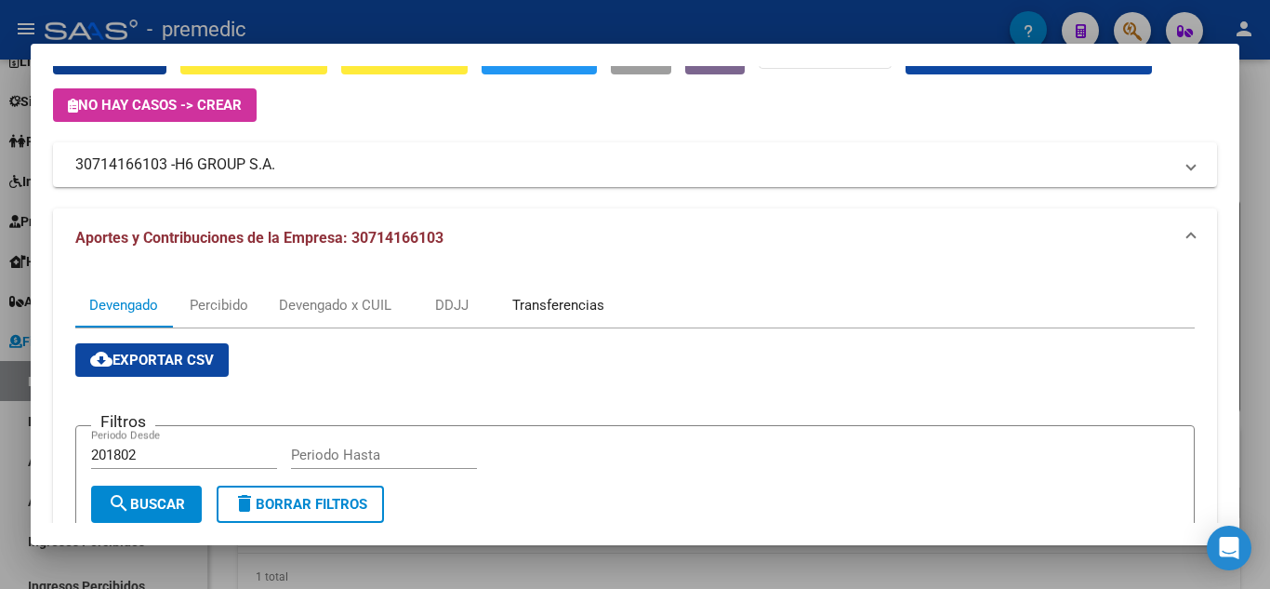
click at [567, 292] on div "Transferencias" at bounding box center [558, 305] width 120 height 45
